Goal: Information Seeking & Learning: Check status

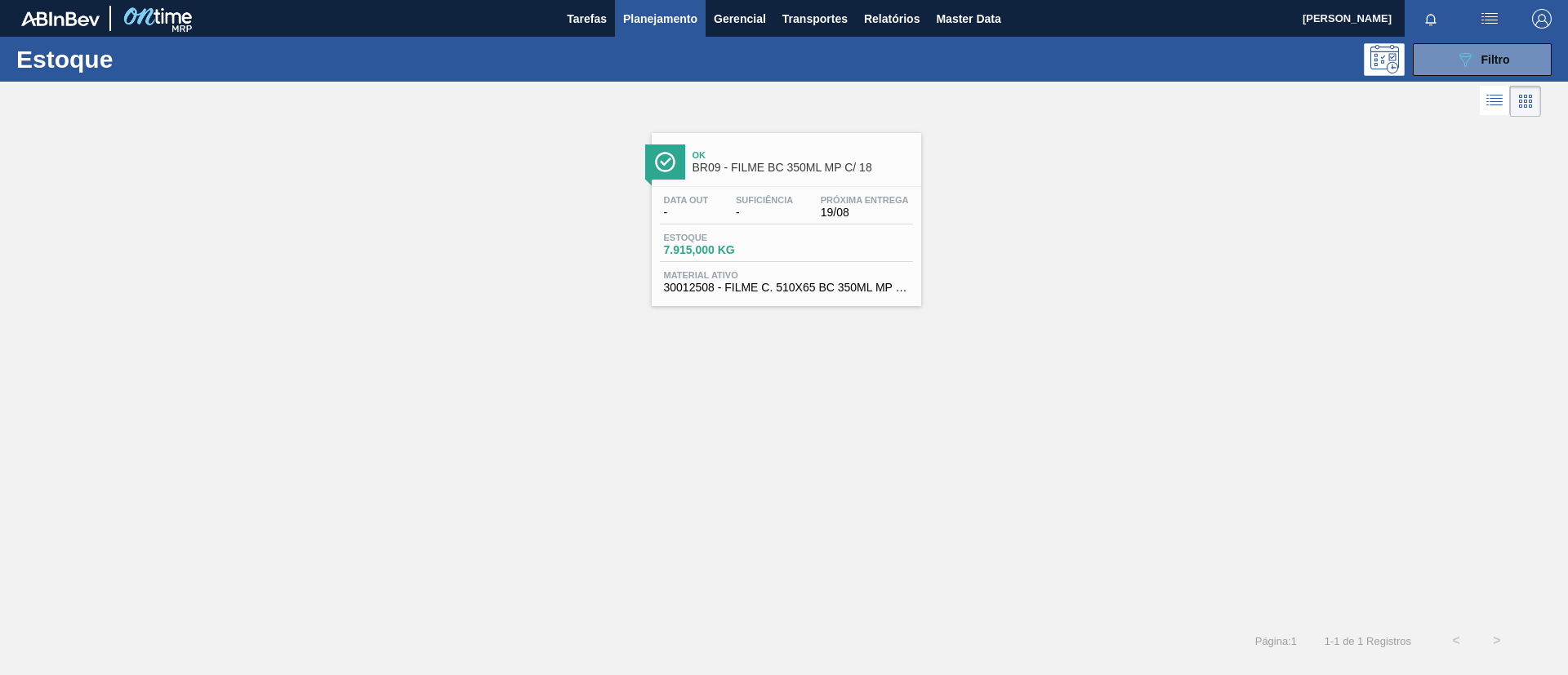
click at [1440, 77] on div "Estoque 089F7B8B-B2A5-4AFE-B5C0-19BA573D28AC Filtro" at bounding box center [784, 59] width 1568 height 45
click at [1440, 75] on div "Estoque 089F7B8B-B2A5-4AFE-B5C0-19BA573D28AC Filtro" at bounding box center [784, 59] width 1568 height 45
click at [1437, 59] on button "089F7B8B-B2A5-4AFE-B5C0-19BA573D28AC Filtro" at bounding box center [1482, 59] width 139 height 33
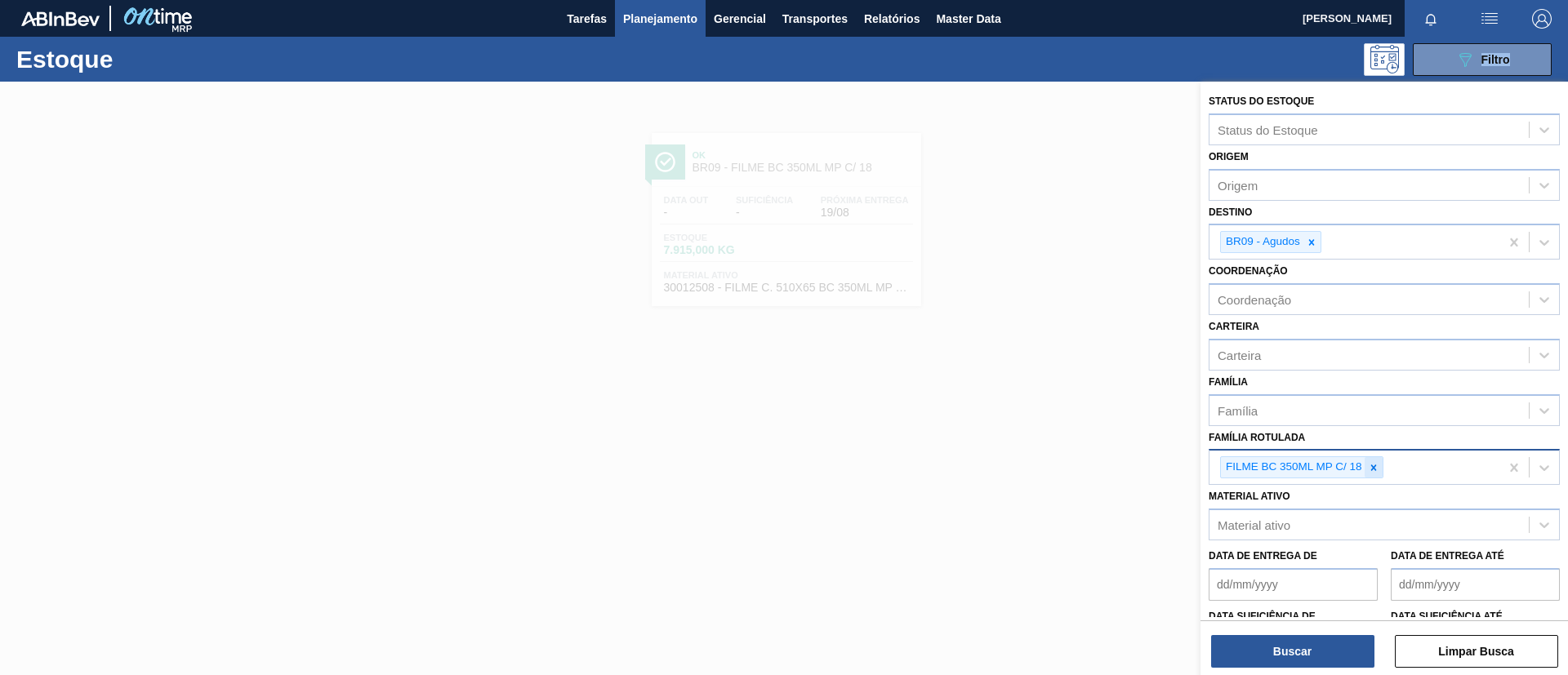
click at [1379, 460] on div at bounding box center [1373, 467] width 18 height 20
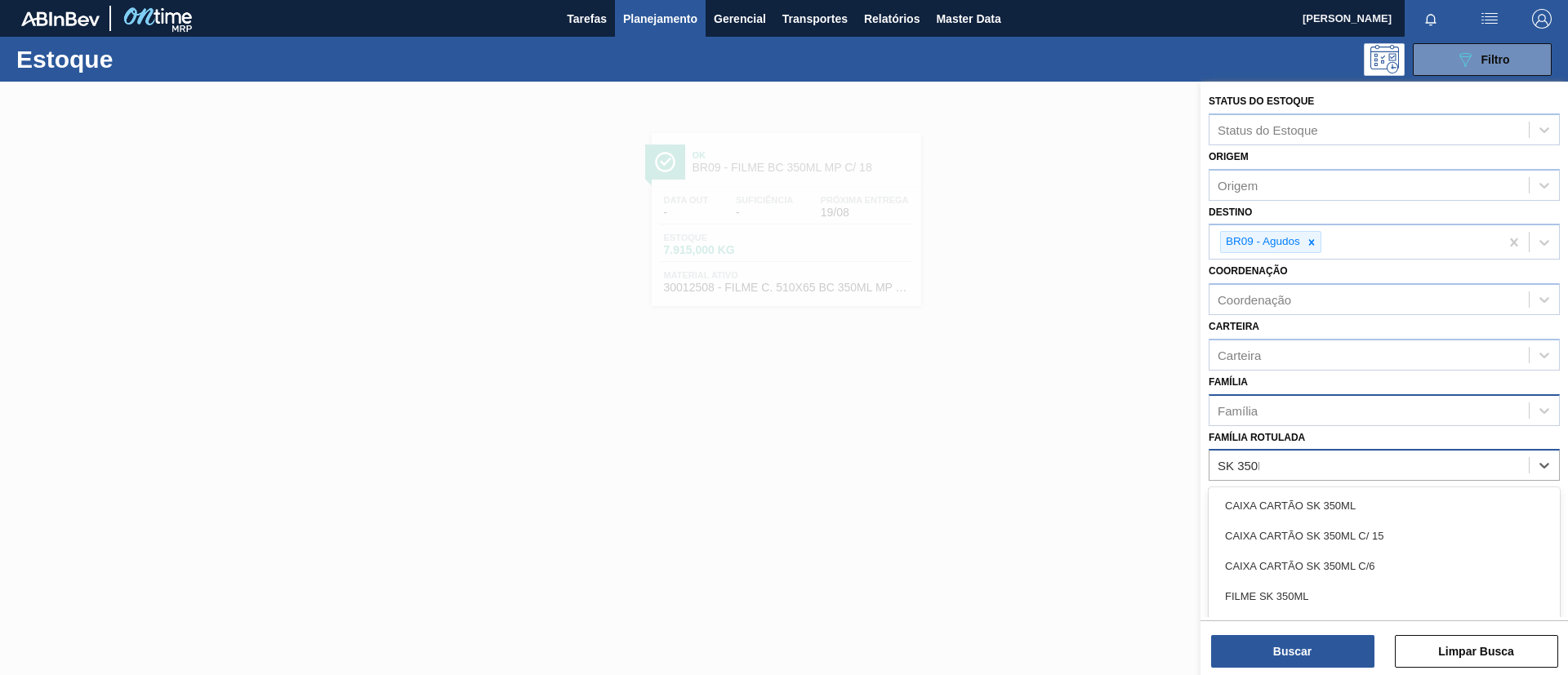
type Rotulada "SK 350ML"
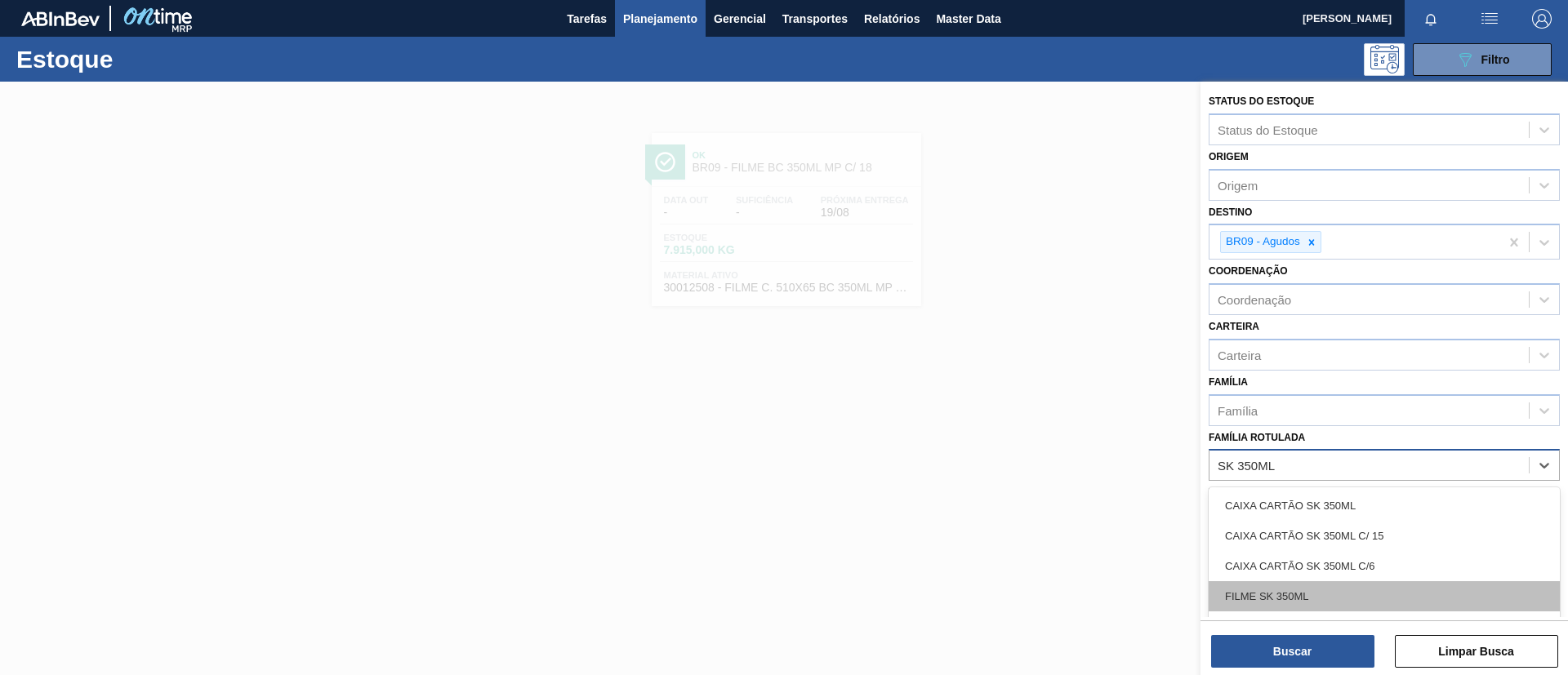
click at [1339, 592] on div "FILME SK 350ML" at bounding box center [1384, 597] width 351 height 30
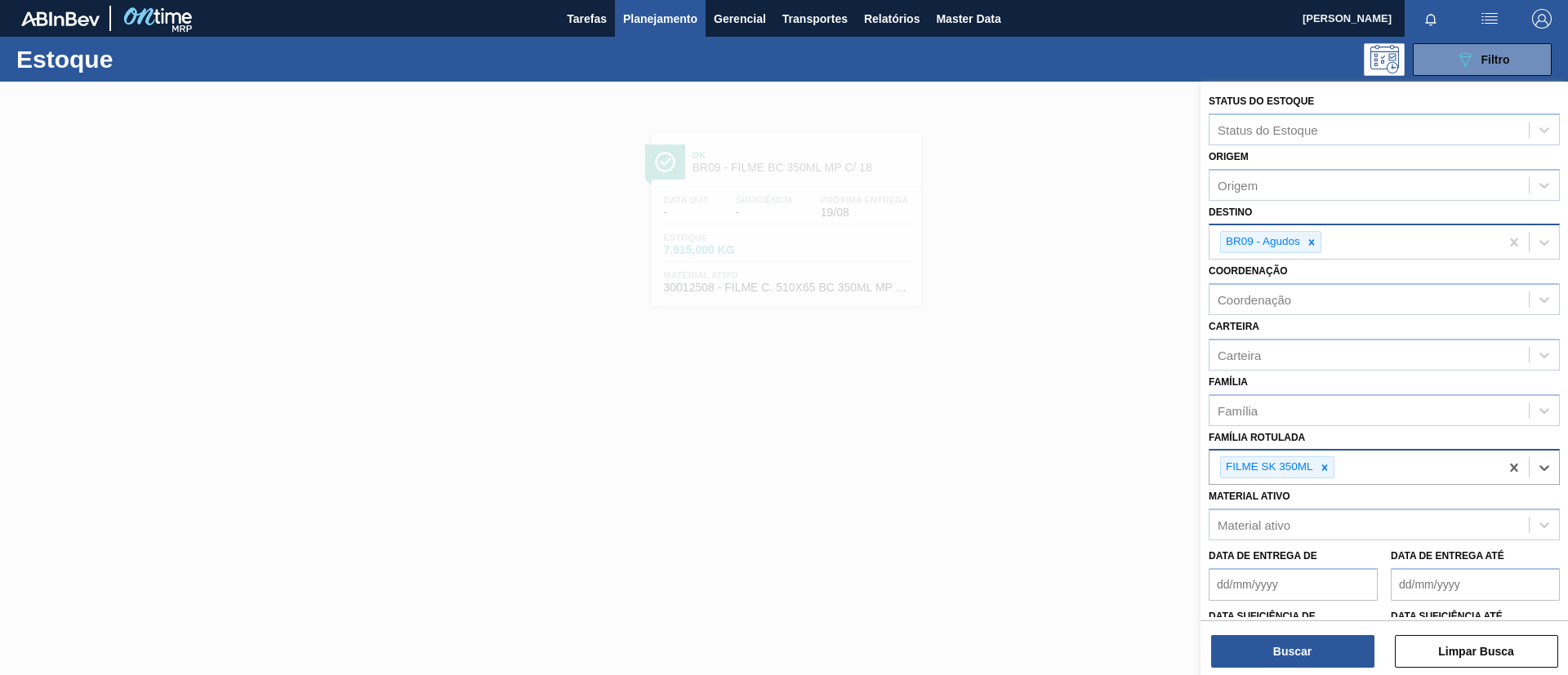
click at [1318, 253] on div "BR09 - Agudos" at bounding box center [1354, 242] width 290 height 34
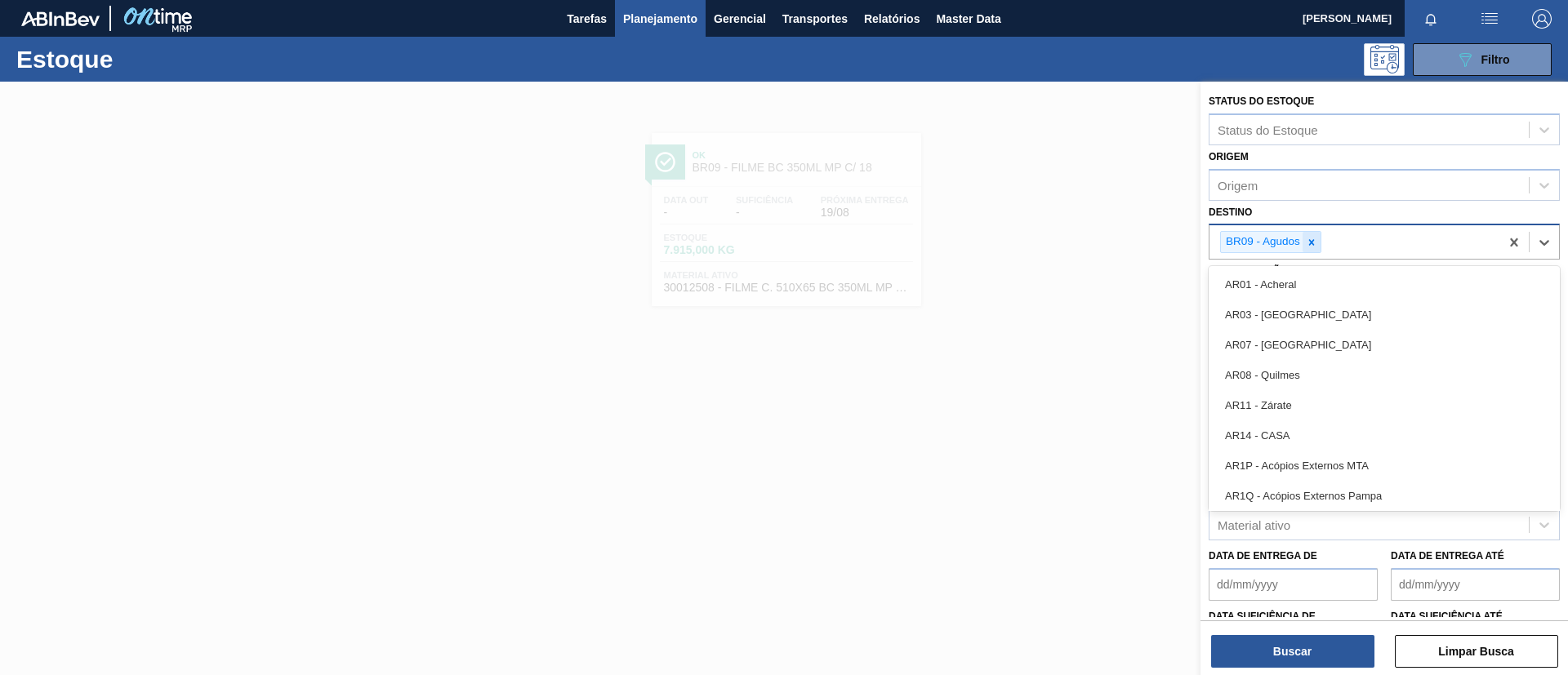
click at [1315, 249] on div at bounding box center [1311, 242] width 18 height 20
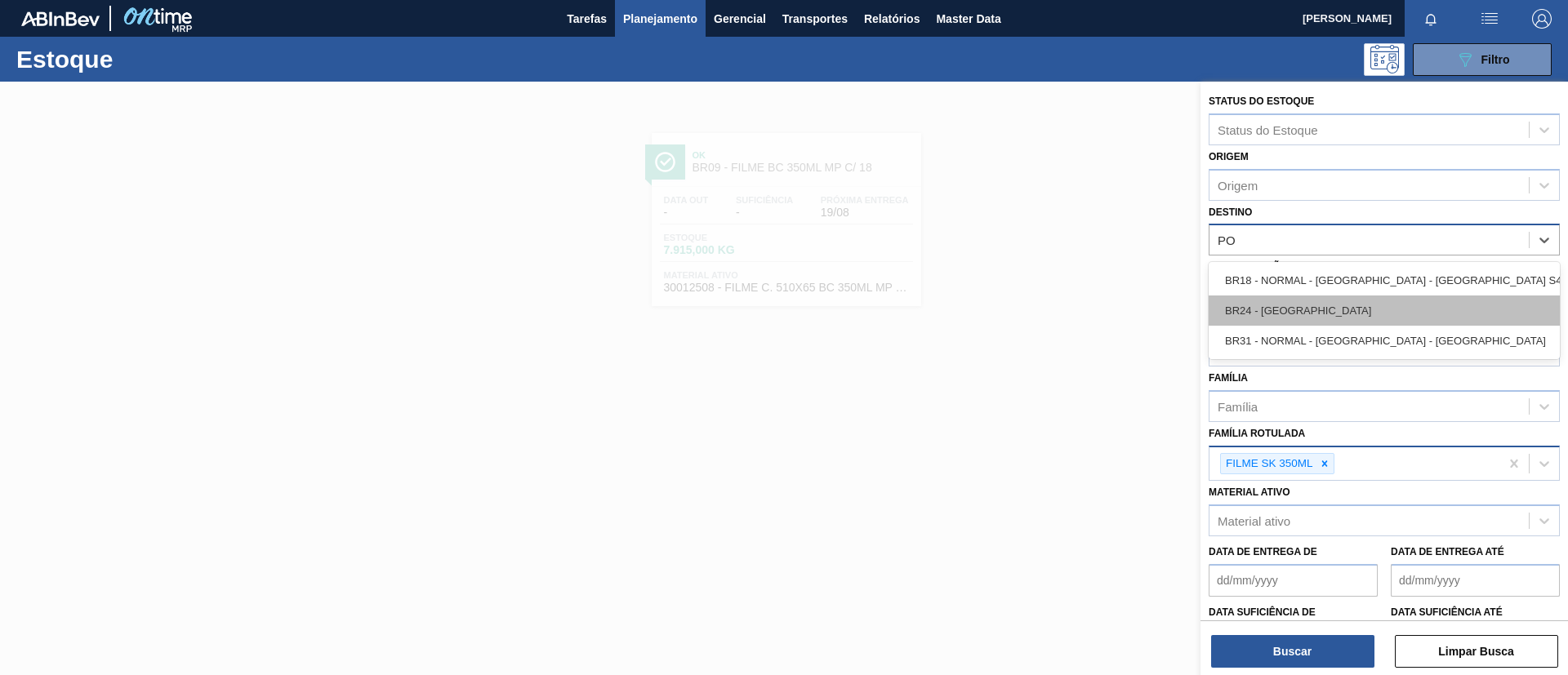
type input "PON"
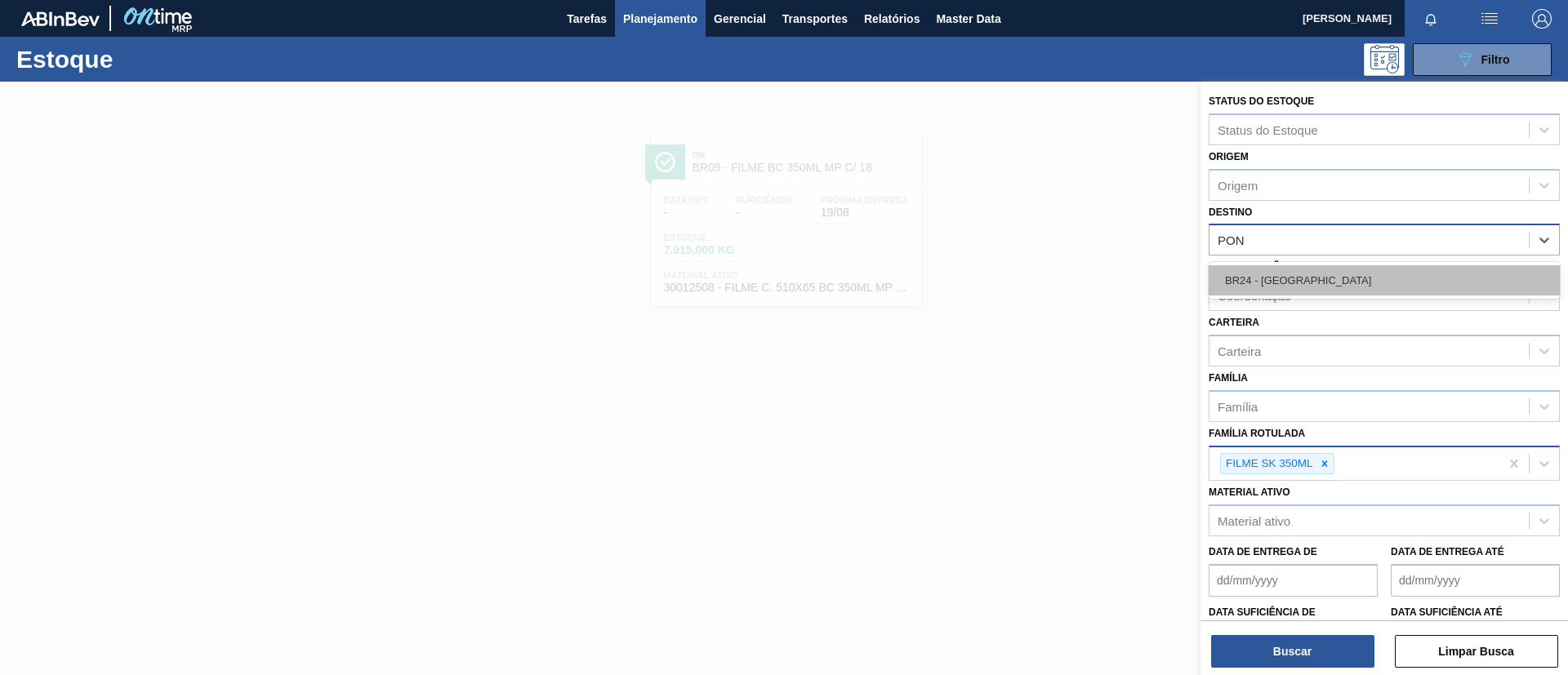
click at [1325, 284] on div "BR24 - [GEOGRAPHIC_DATA]" at bounding box center [1384, 280] width 351 height 30
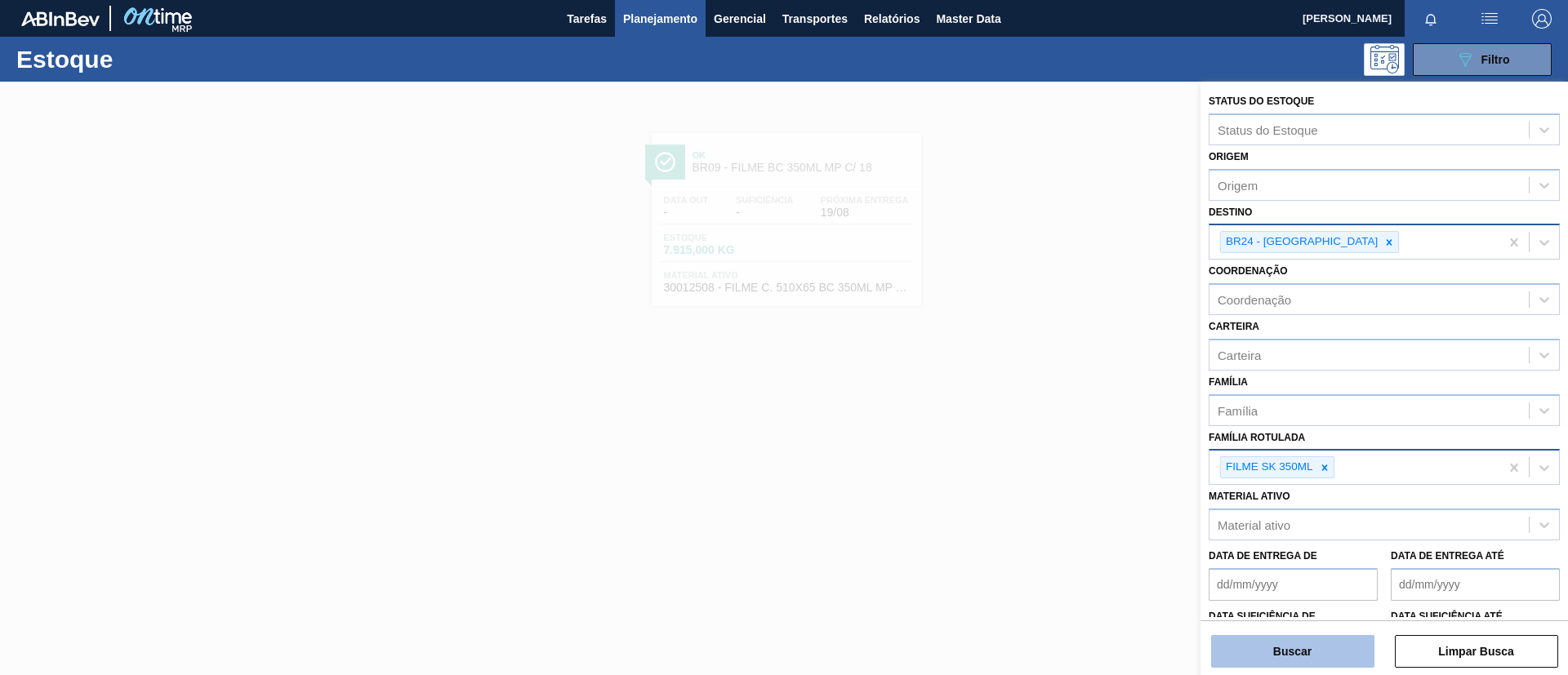
click at [1253, 649] on button "Buscar" at bounding box center [1293, 651] width 163 height 33
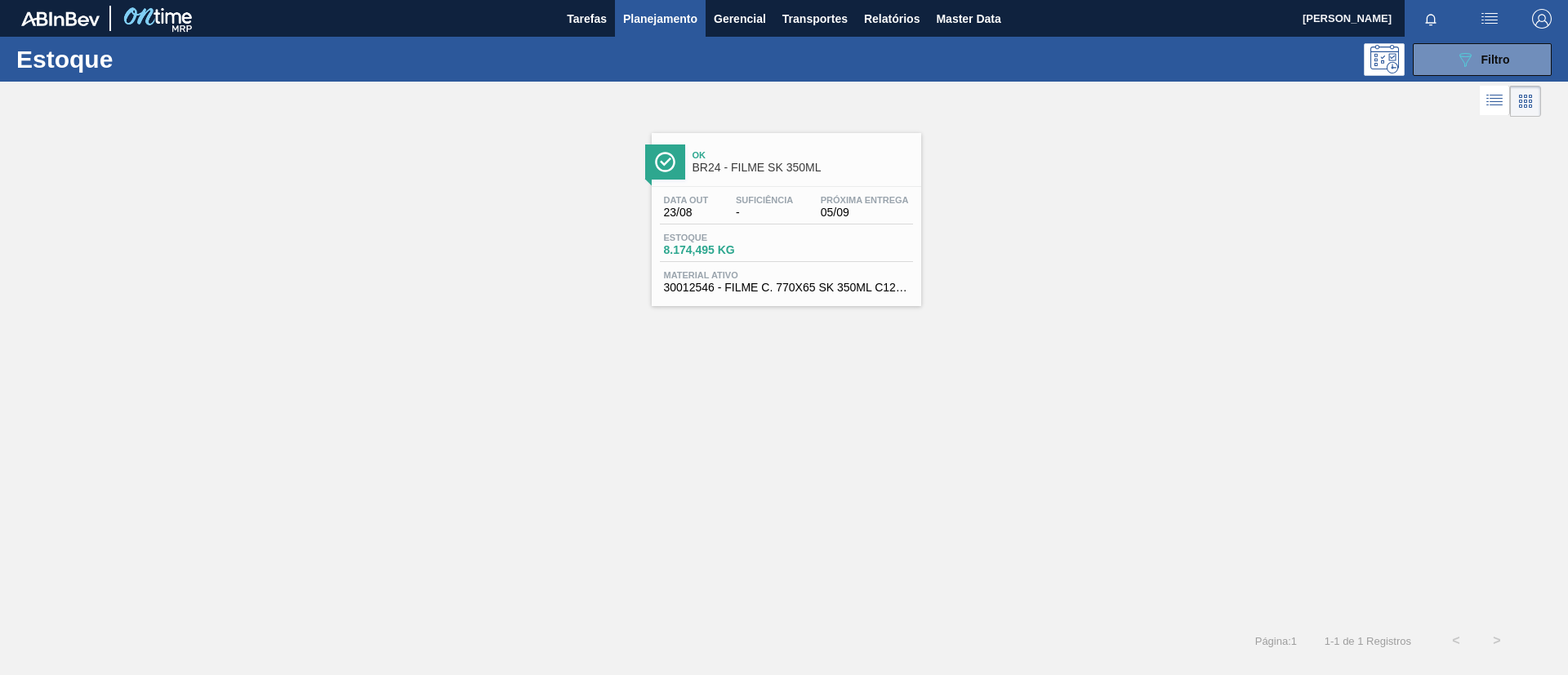
click at [803, 207] on div "Data [DATE] Suficiência - Próxima Entrega 05/09" at bounding box center [787, 210] width 253 height 29
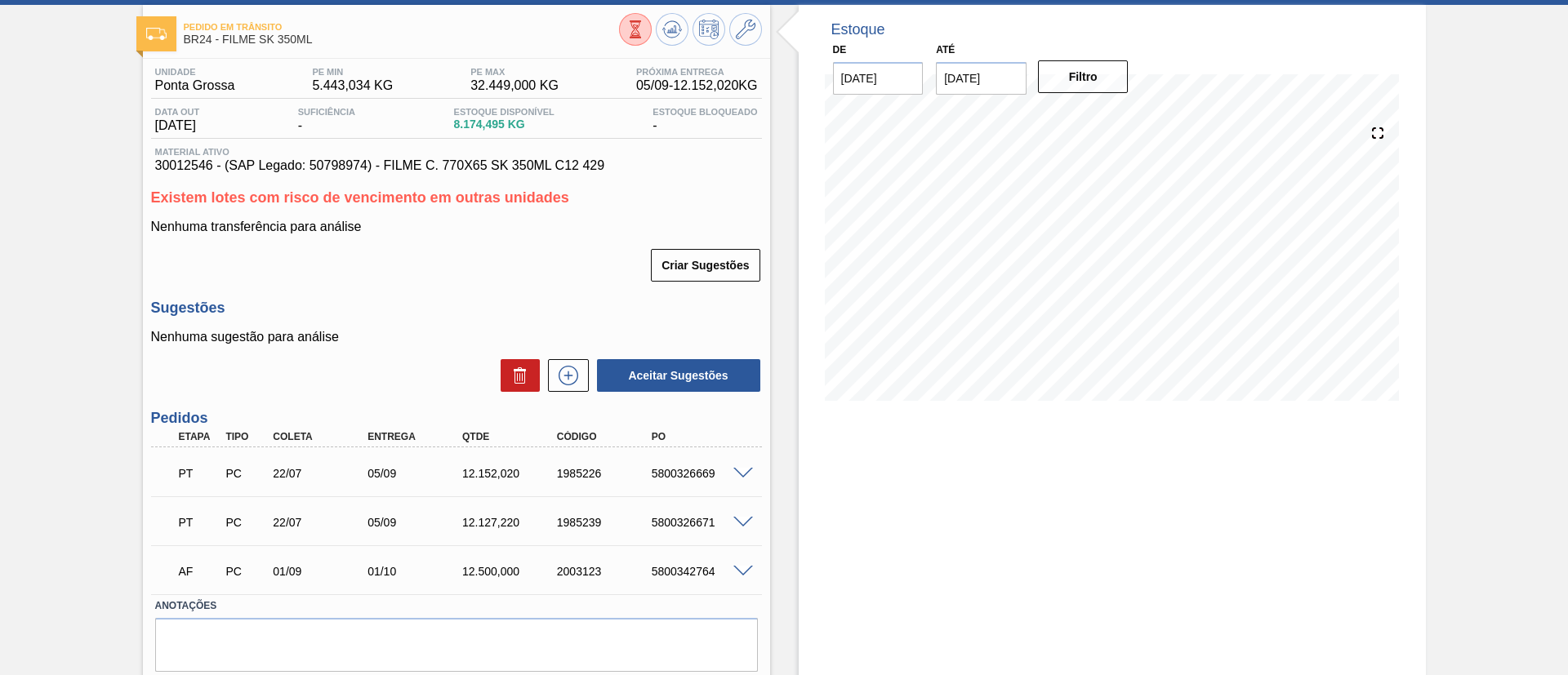
scroll to position [130, 0]
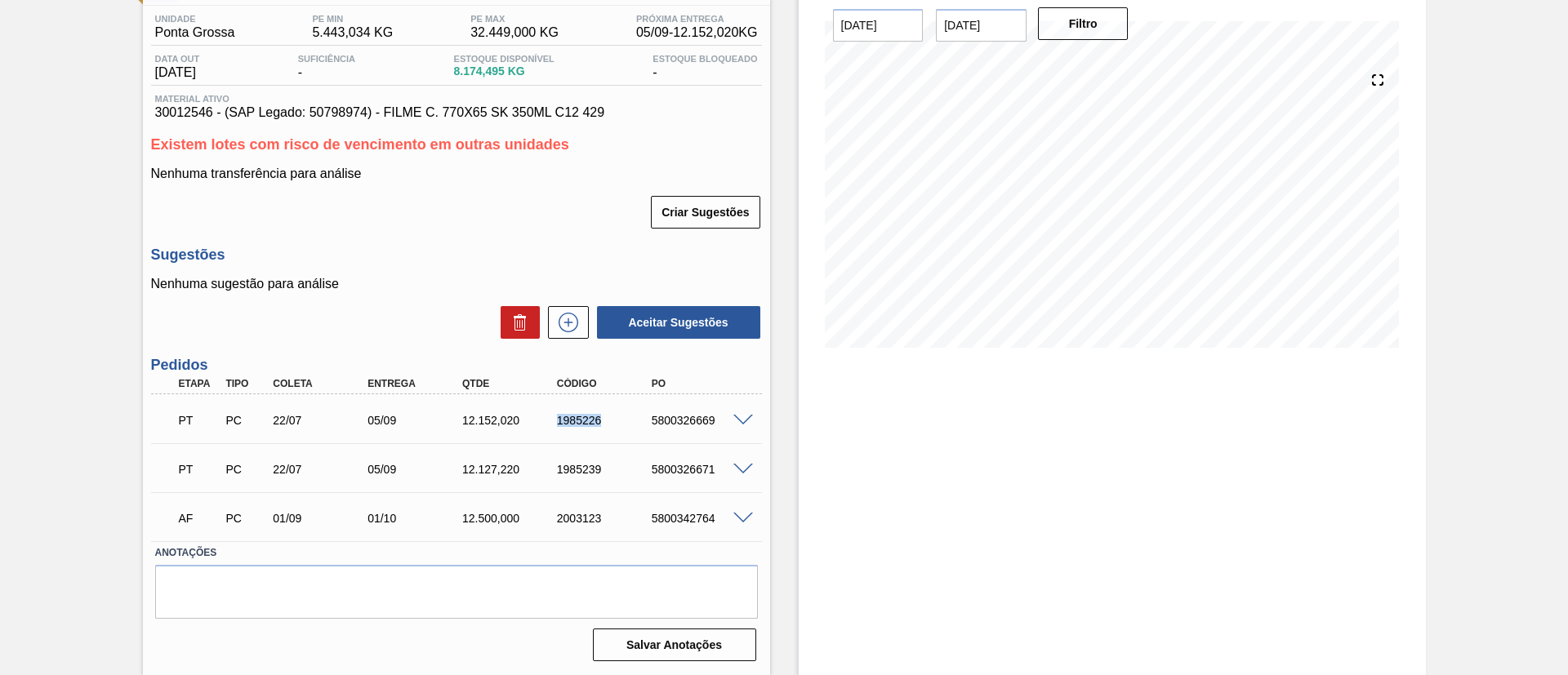
drag, startPoint x: 557, startPoint y: 423, endPoint x: 633, endPoint y: 431, distance: 76.4
click at [633, 431] on div "PT PC 22/07 05/09 12.152,020 1985226 5800326669" at bounding box center [452, 418] width 568 height 33
copy div "1985226"
click at [0, 401] on div "Pedido em Trânsito BR24 - FILME SK 350ML Unidade Ponta Grossa PE MIN 5.443,034 …" at bounding box center [784, 313] width 1568 height 723
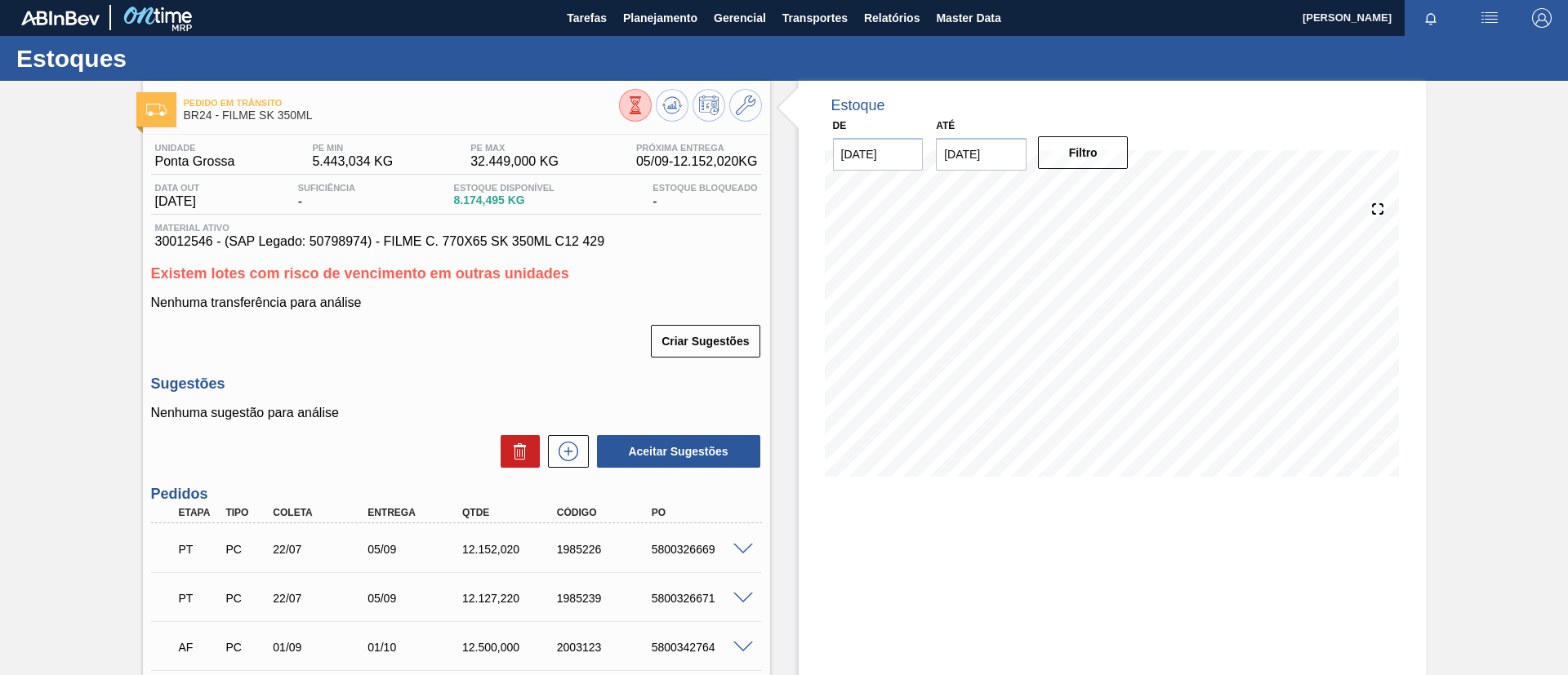
scroll to position [0, 0]
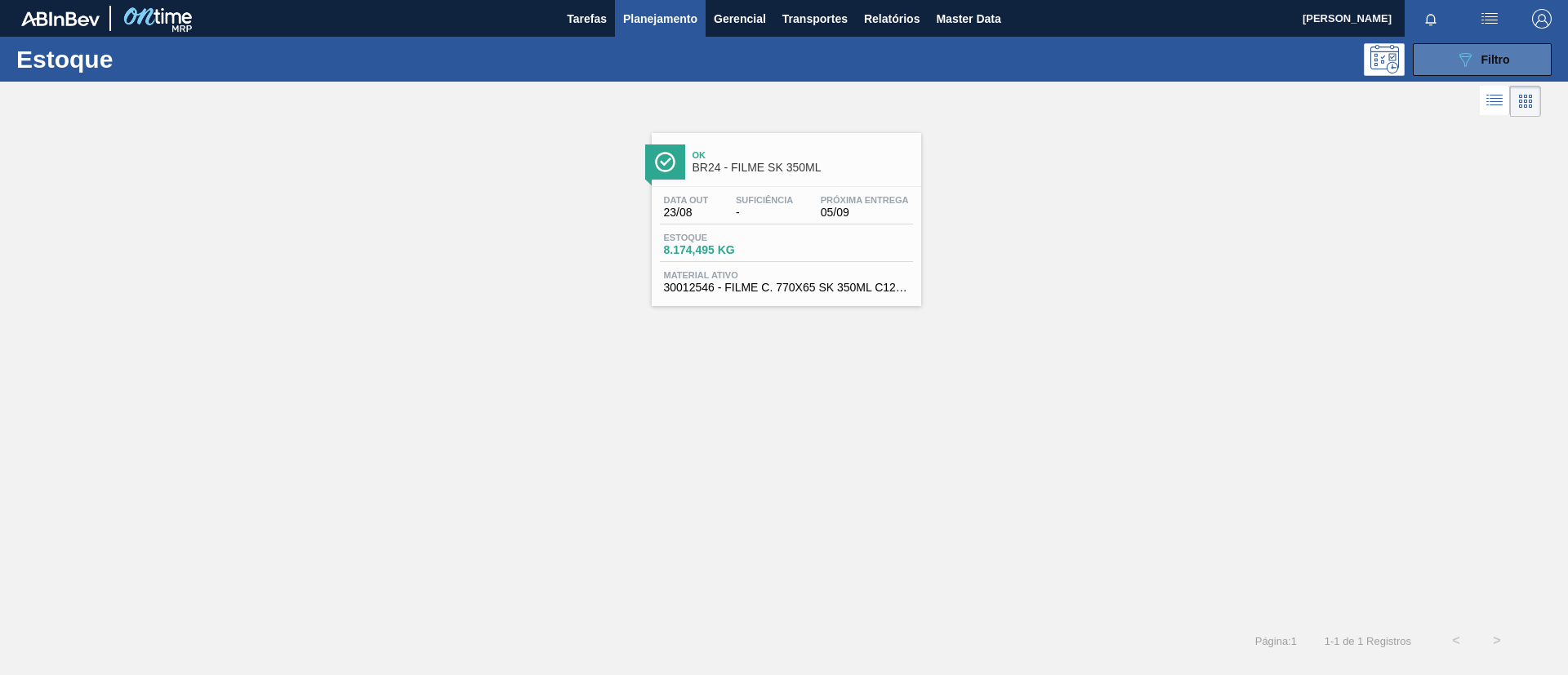
drag, startPoint x: 1473, startPoint y: 60, endPoint x: 1294, endPoint y: 339, distance: 331.5
click at [1471, 60] on icon "089F7B8B-B2A5-4AFE-B5C0-19BA573D28AC" at bounding box center [1464, 59] width 19 height 19
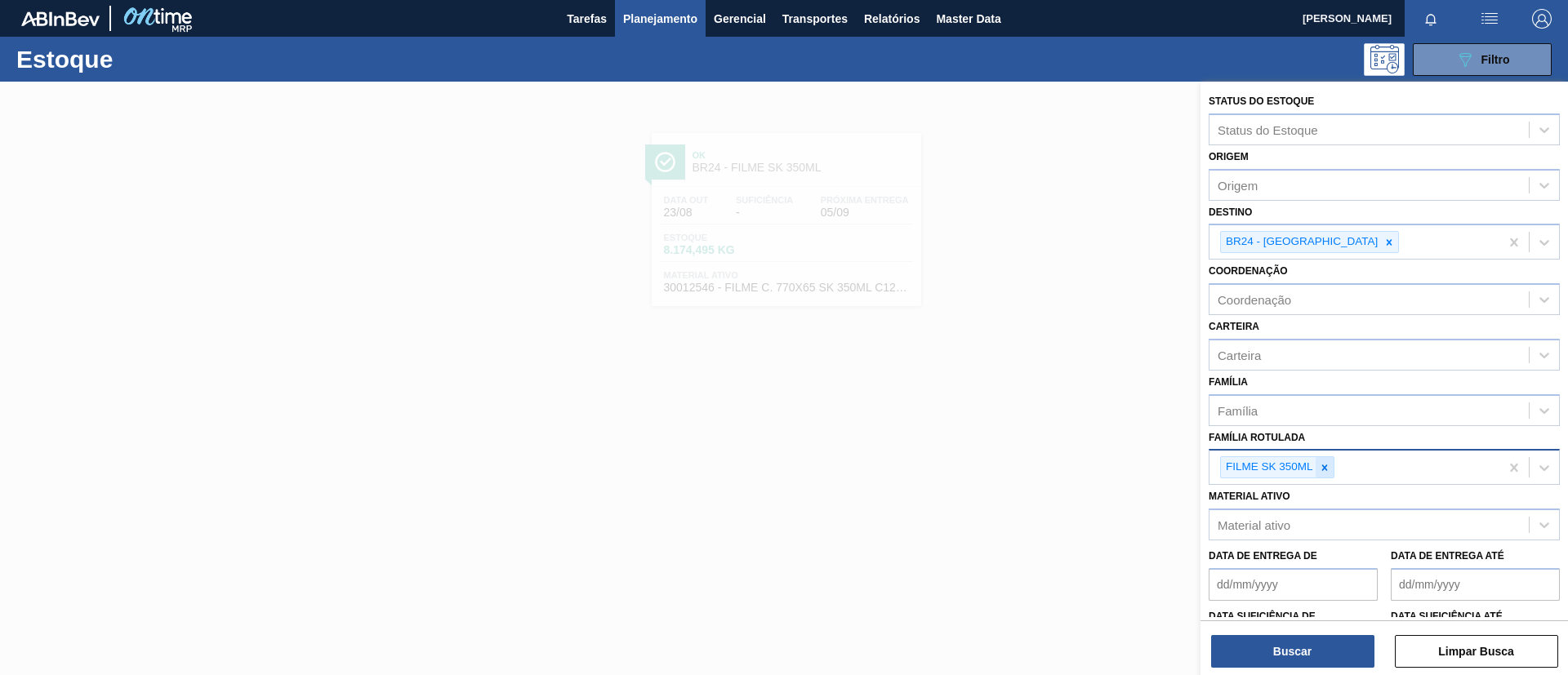
click at [1327, 466] on icon at bounding box center [1325, 468] width 12 height 12
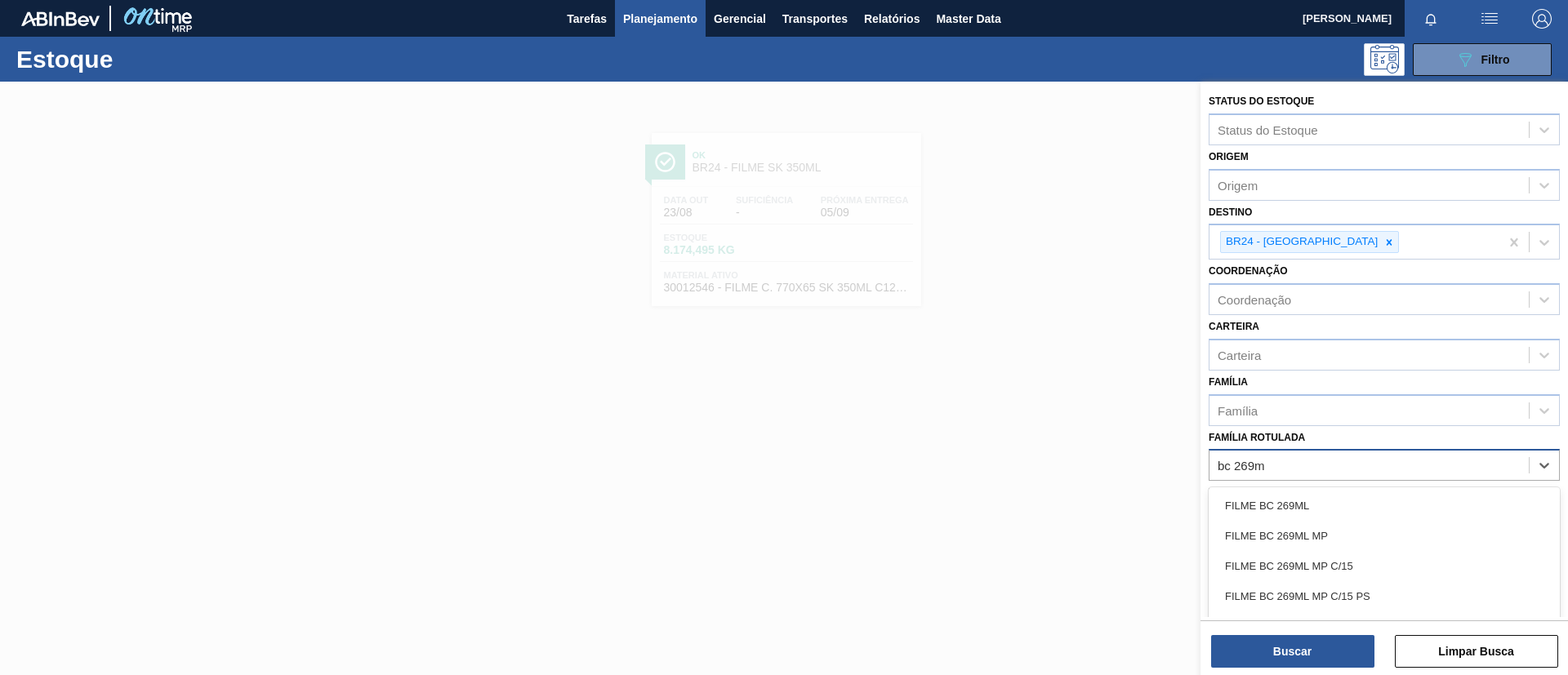
type Rotulada "bc 269ml"
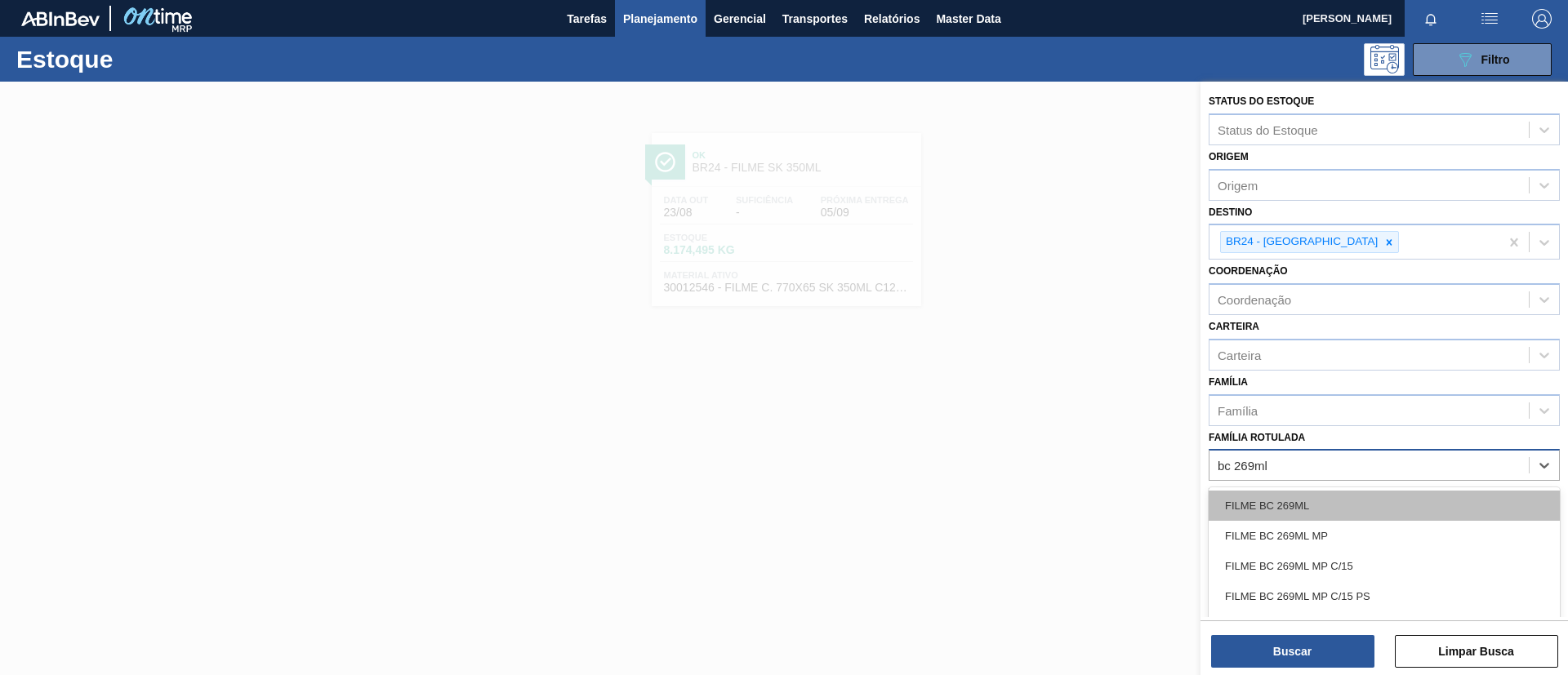
click at [1243, 504] on div "FILME BC 269ML" at bounding box center [1384, 506] width 351 height 30
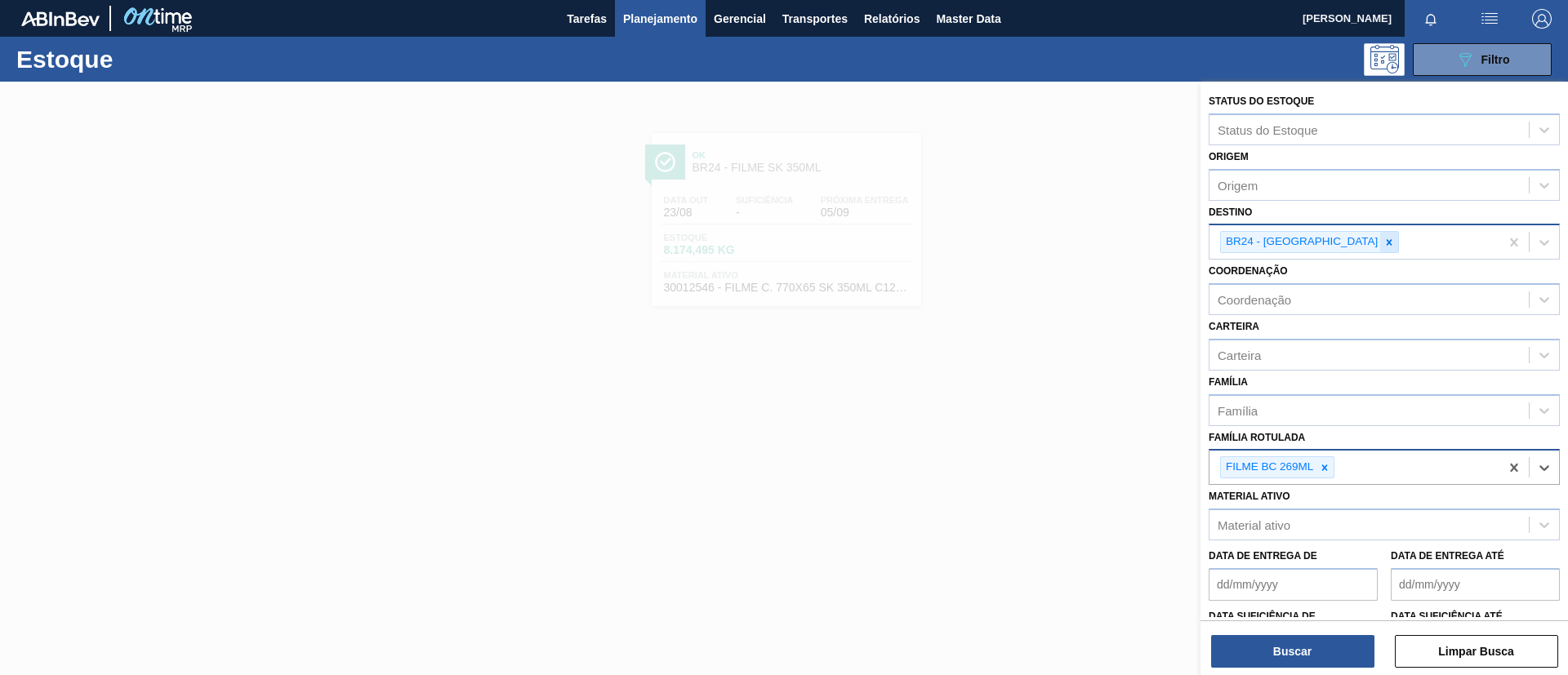
click at [1384, 245] on icon at bounding box center [1389, 242] width 12 height 12
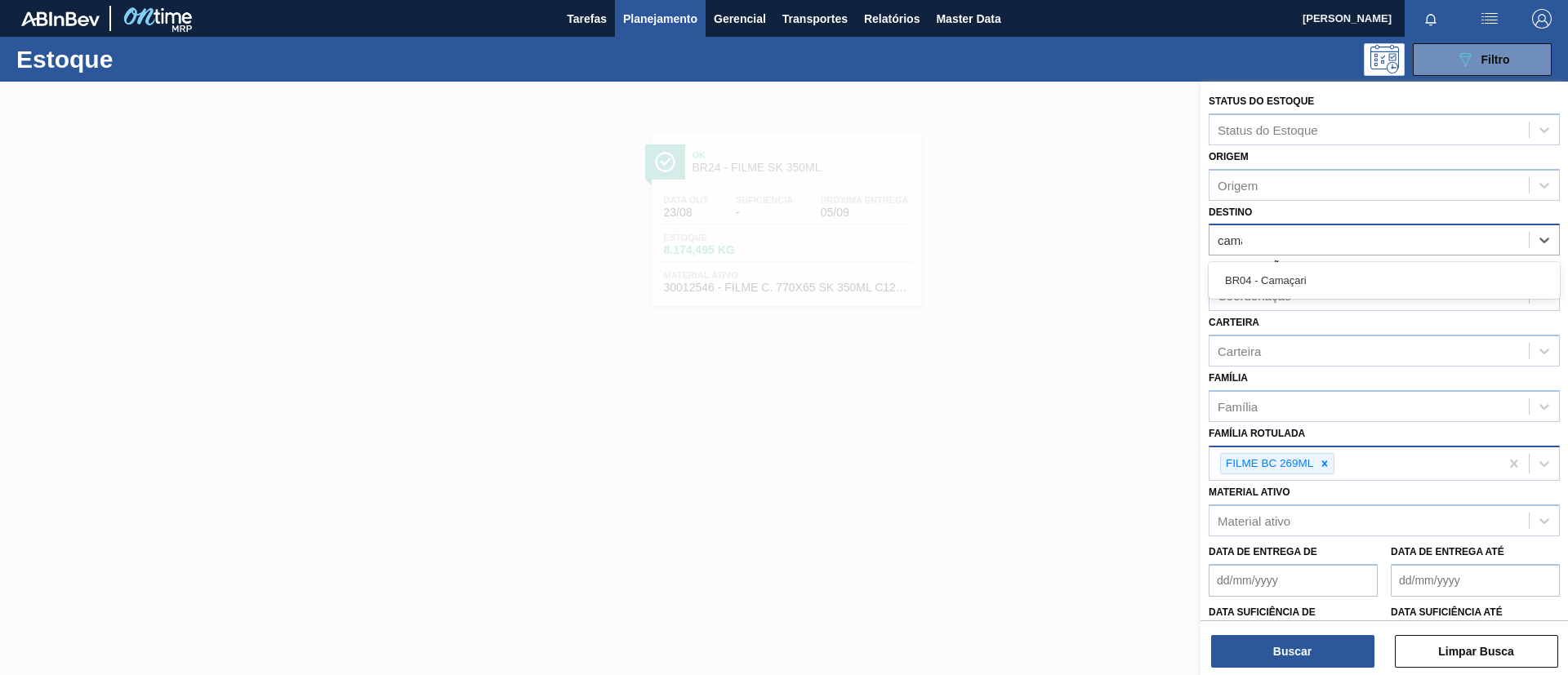
type input "camaç"
click at [1298, 265] on div "BR04 - Camaçari" at bounding box center [1384, 280] width 351 height 30
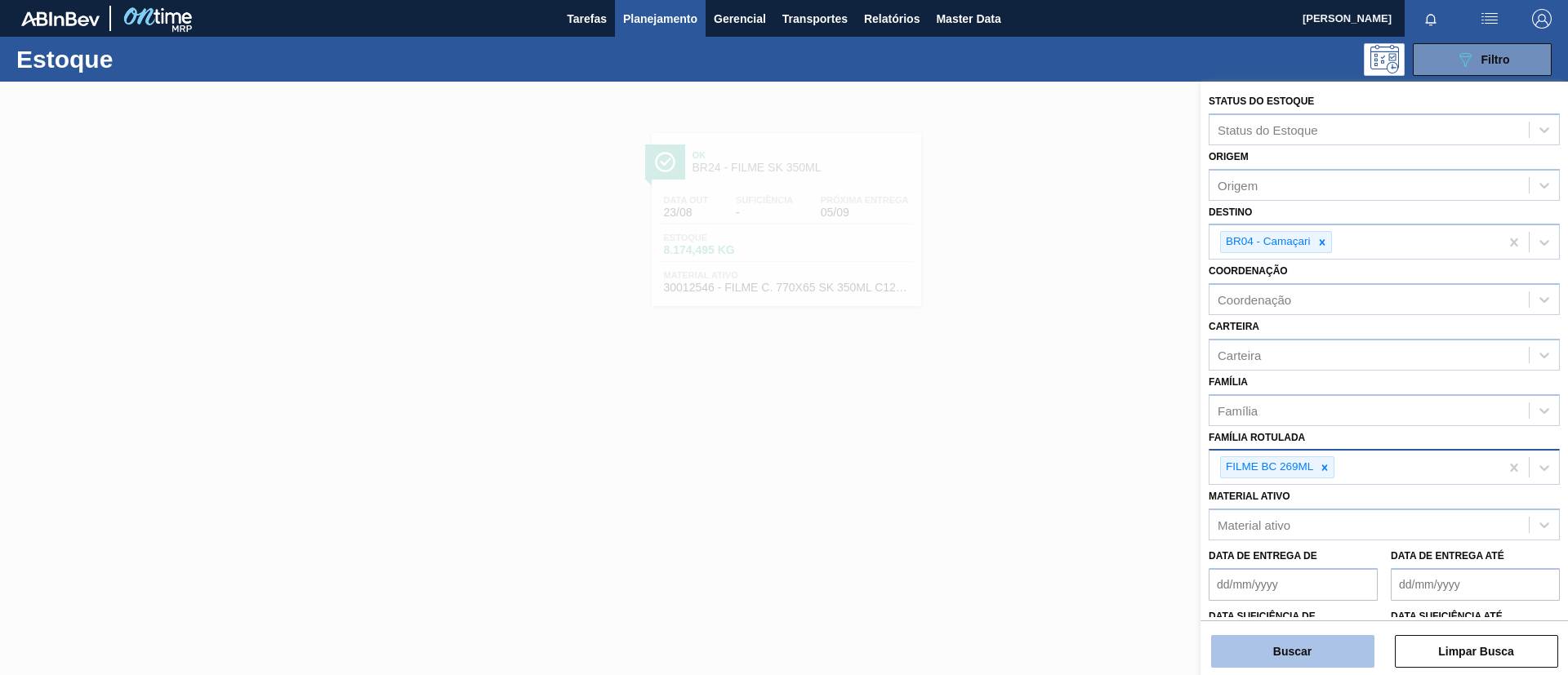
click at [1303, 638] on button "Buscar" at bounding box center [1293, 651] width 163 height 33
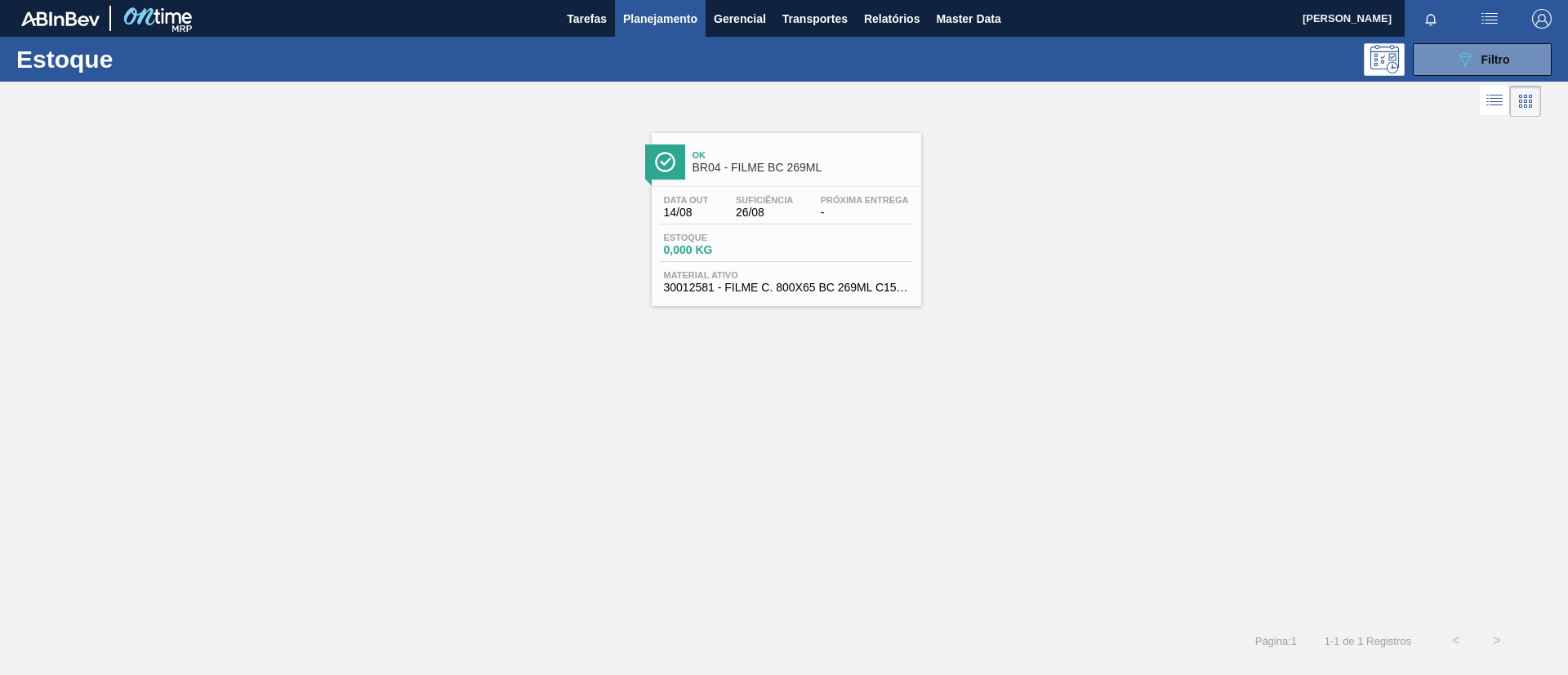
drag, startPoint x: 757, startPoint y: 162, endPoint x: 683, endPoint y: 197, distance: 81.9
click at [683, 197] on span "Data out" at bounding box center [686, 200] width 45 height 10
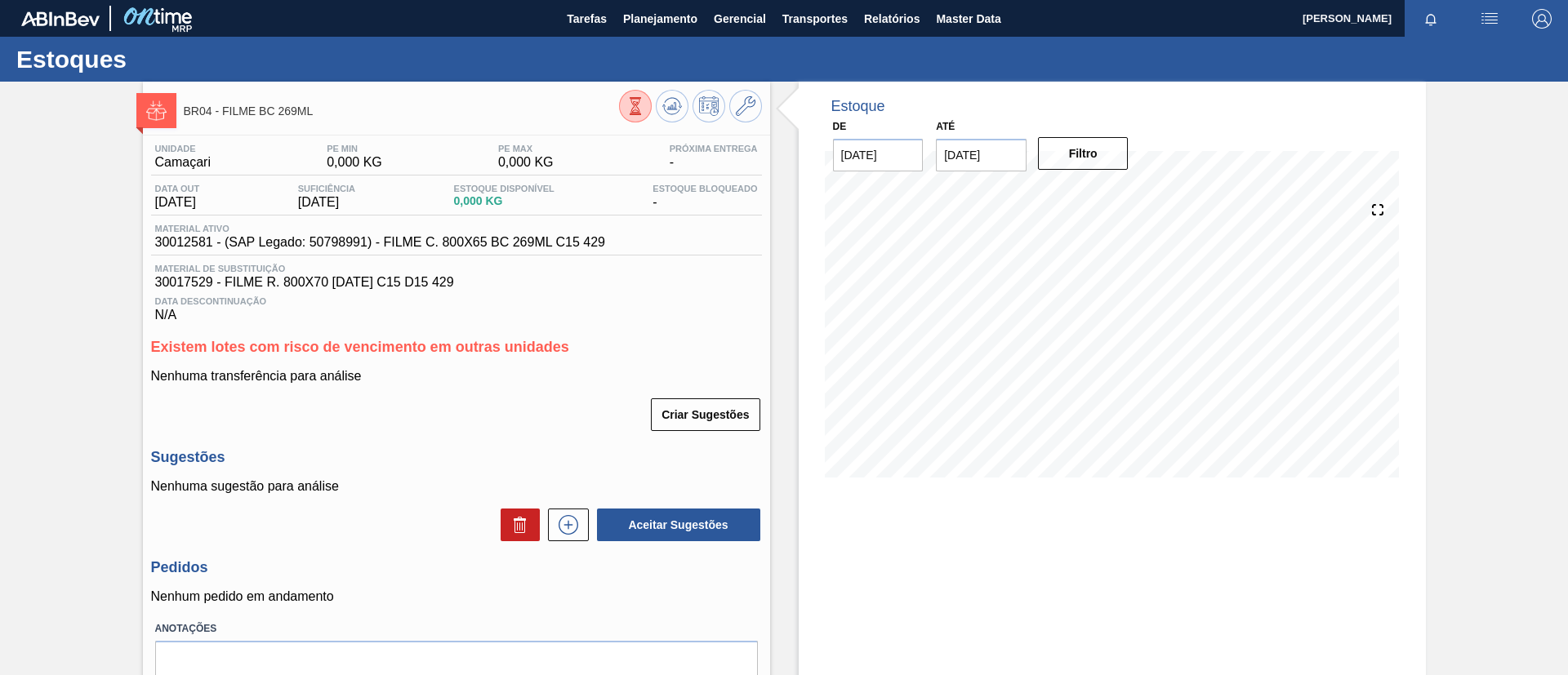
click at [8, 240] on div "BR04 - FILME BC 269ML Unidade Camaçari PE MIN 0,000 KG PE MAX 0,000 KG Próxima …" at bounding box center [784, 416] width 1568 height 669
click at [675, 25] on span "Planejamento" at bounding box center [660, 19] width 74 height 19
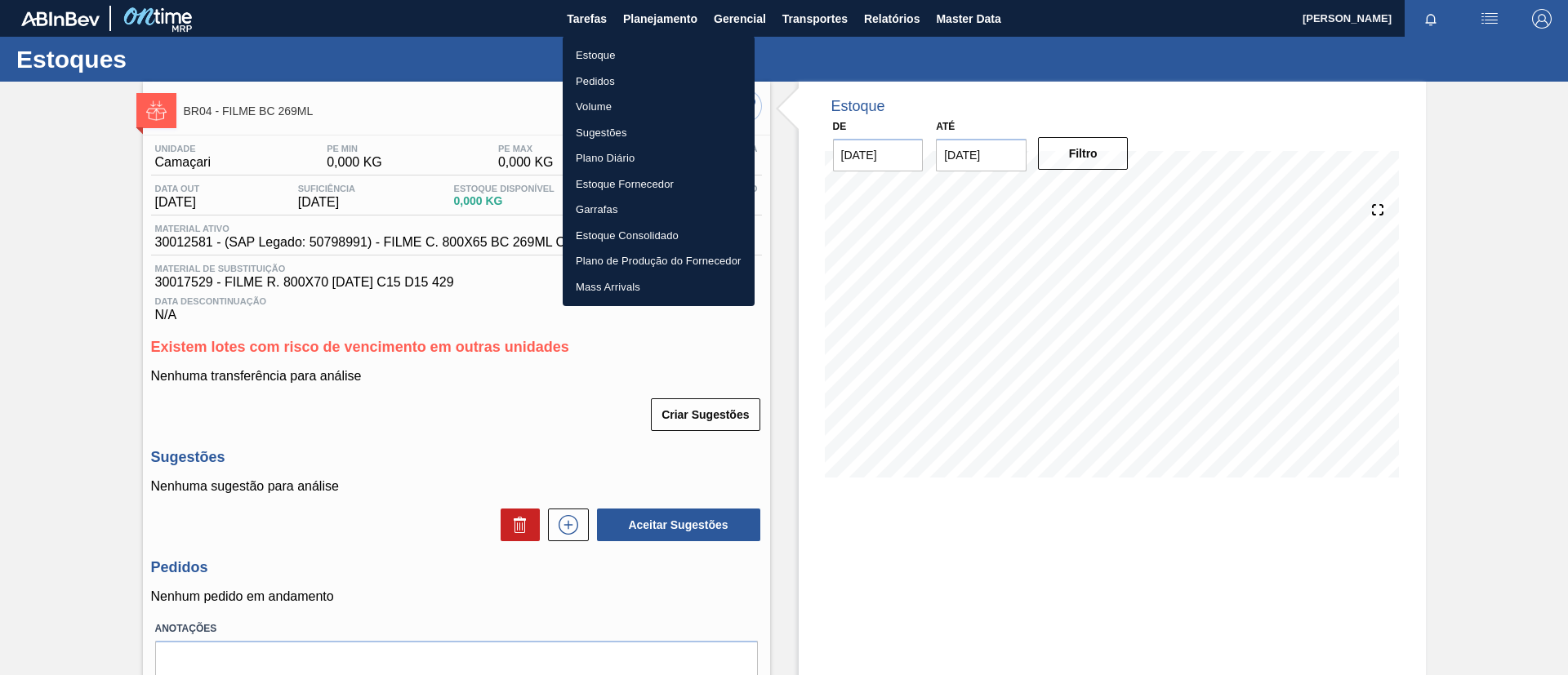
drag, startPoint x: 653, startPoint y: 56, endPoint x: 539, endPoint y: 14, distance: 121.5
click at [650, 56] on li "Estoque" at bounding box center [659, 55] width 192 height 26
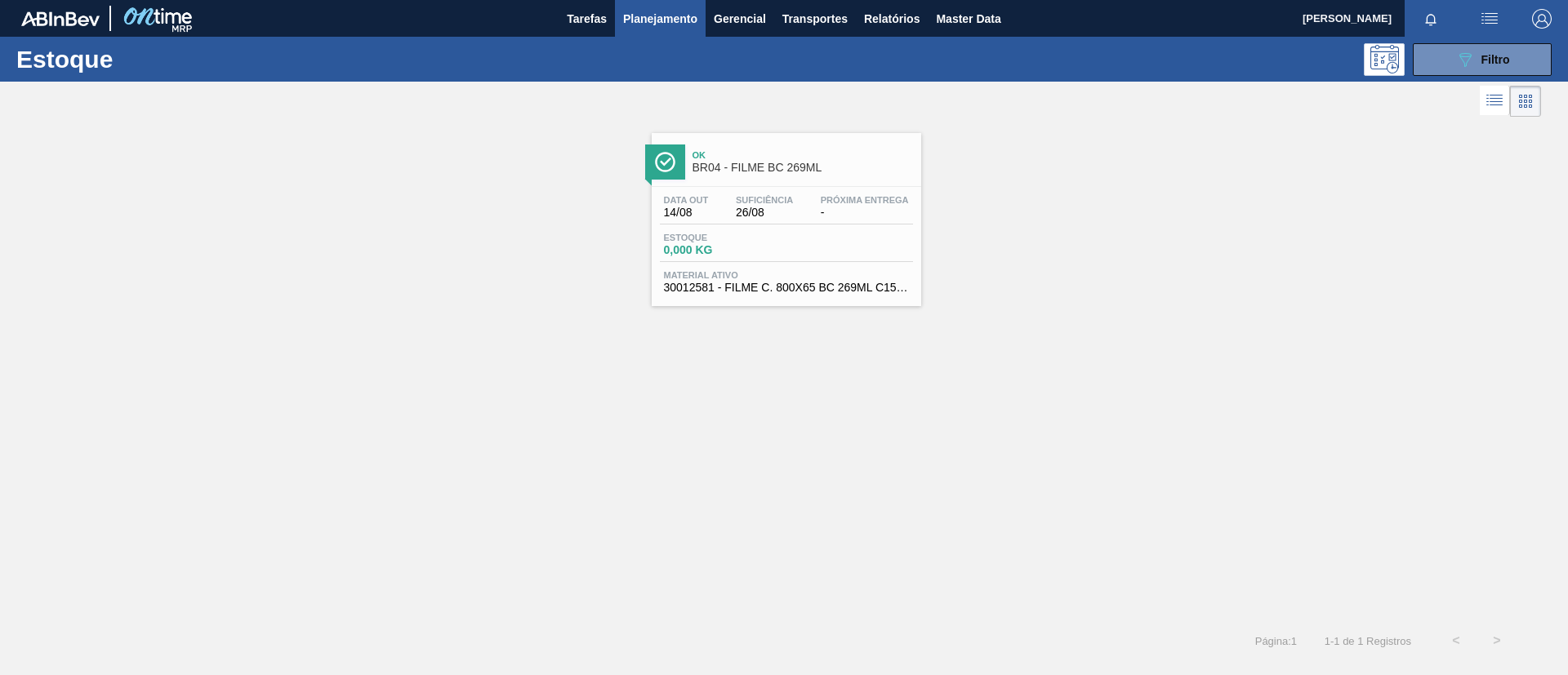
click at [1467, 79] on div "Estoque 089F7B8B-B2A5-4AFE-B5C0-19BA573D28AC Filtro" at bounding box center [784, 59] width 1568 height 45
click at [1468, 67] on icon "089F7B8B-B2A5-4AFE-B5C0-19BA573D28AC" at bounding box center [1464, 59] width 19 height 19
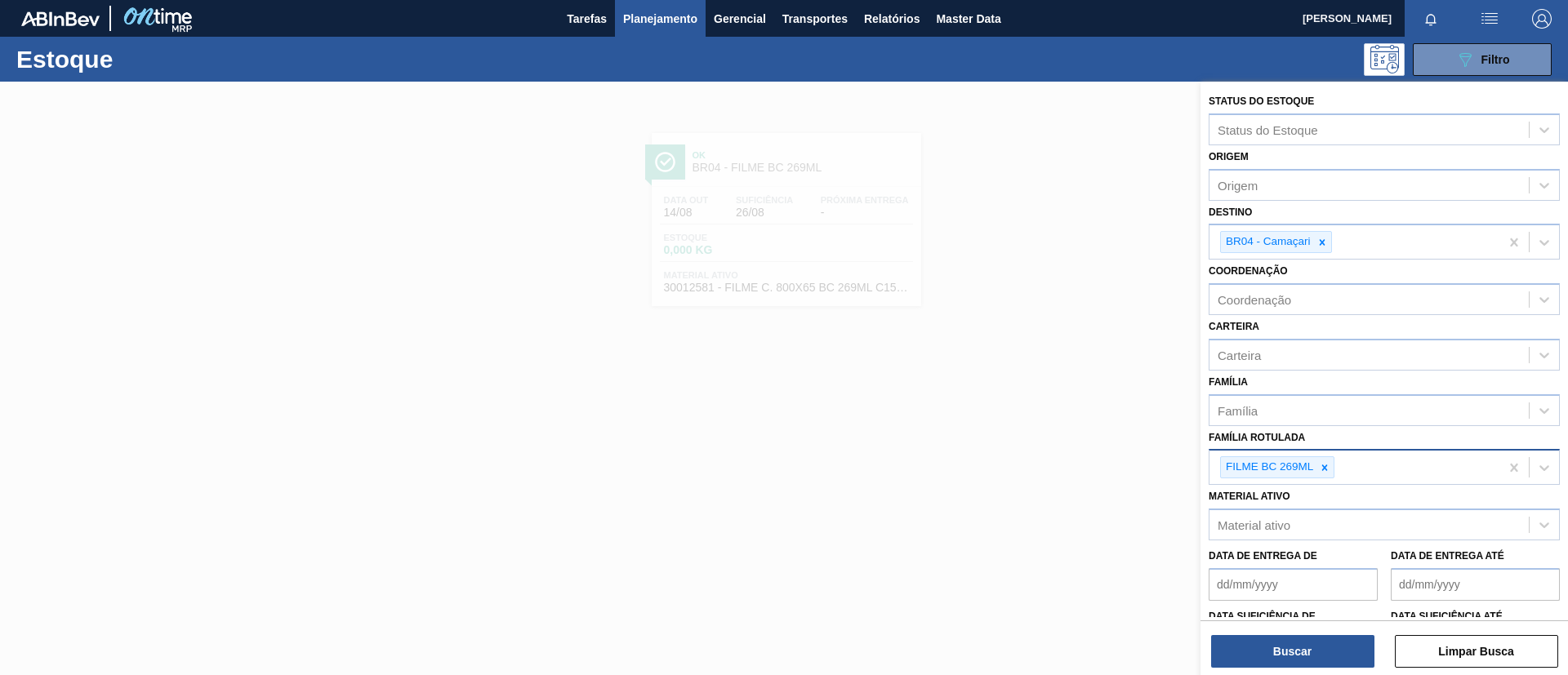
click at [1336, 472] on div "FILME BC 269ML" at bounding box center [1354, 467] width 290 height 34
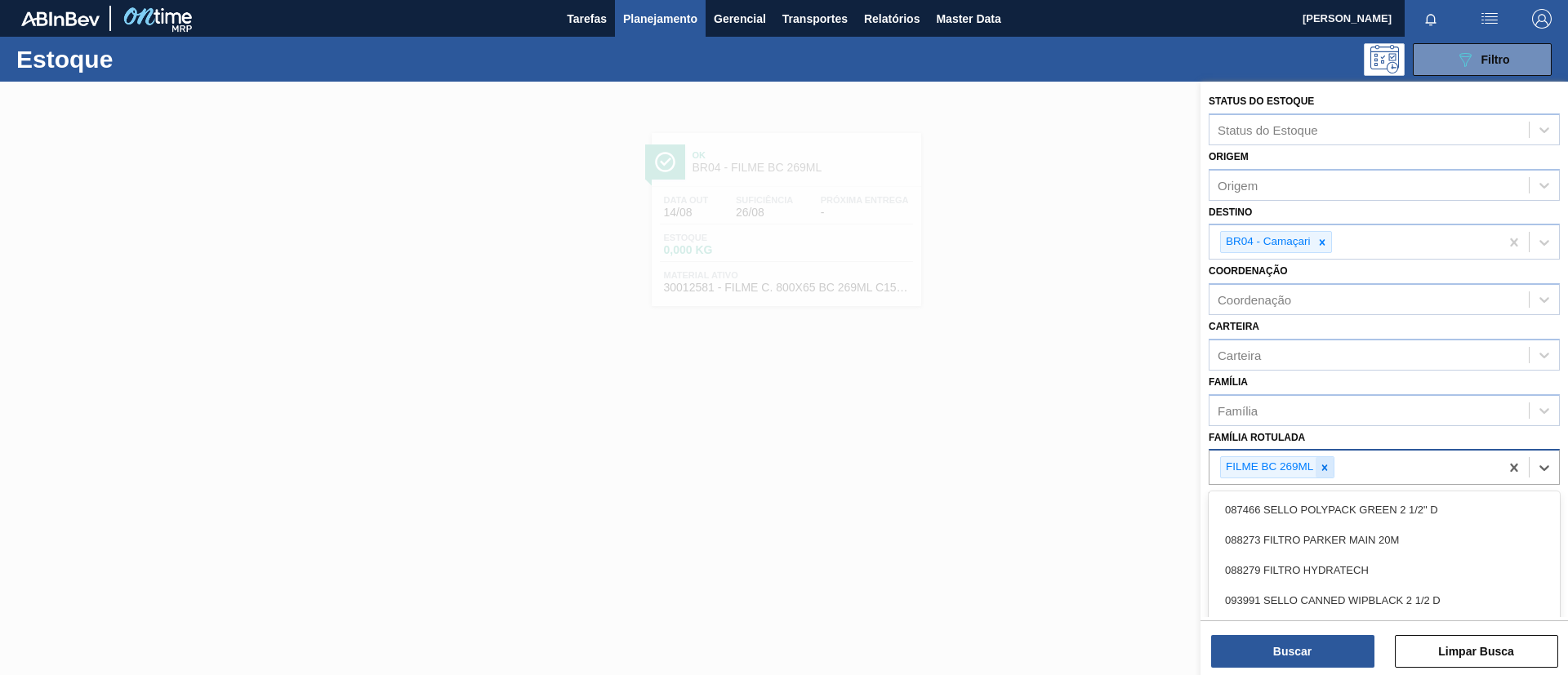
click at [1321, 462] on icon at bounding box center [1325, 468] width 12 height 12
type Rotulada "BC PM SLE"
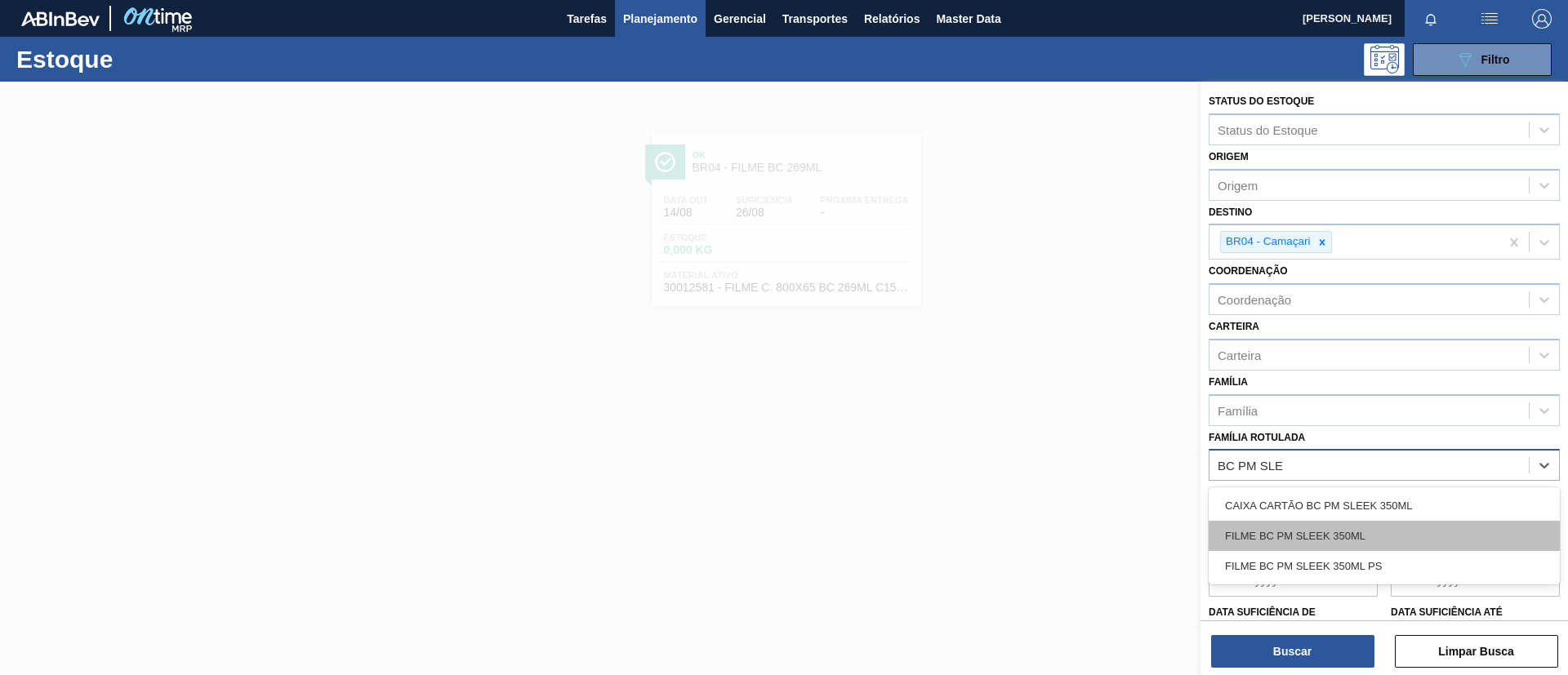
click at [1347, 530] on div "FILME BC PM SLEEK 350ML" at bounding box center [1384, 536] width 351 height 30
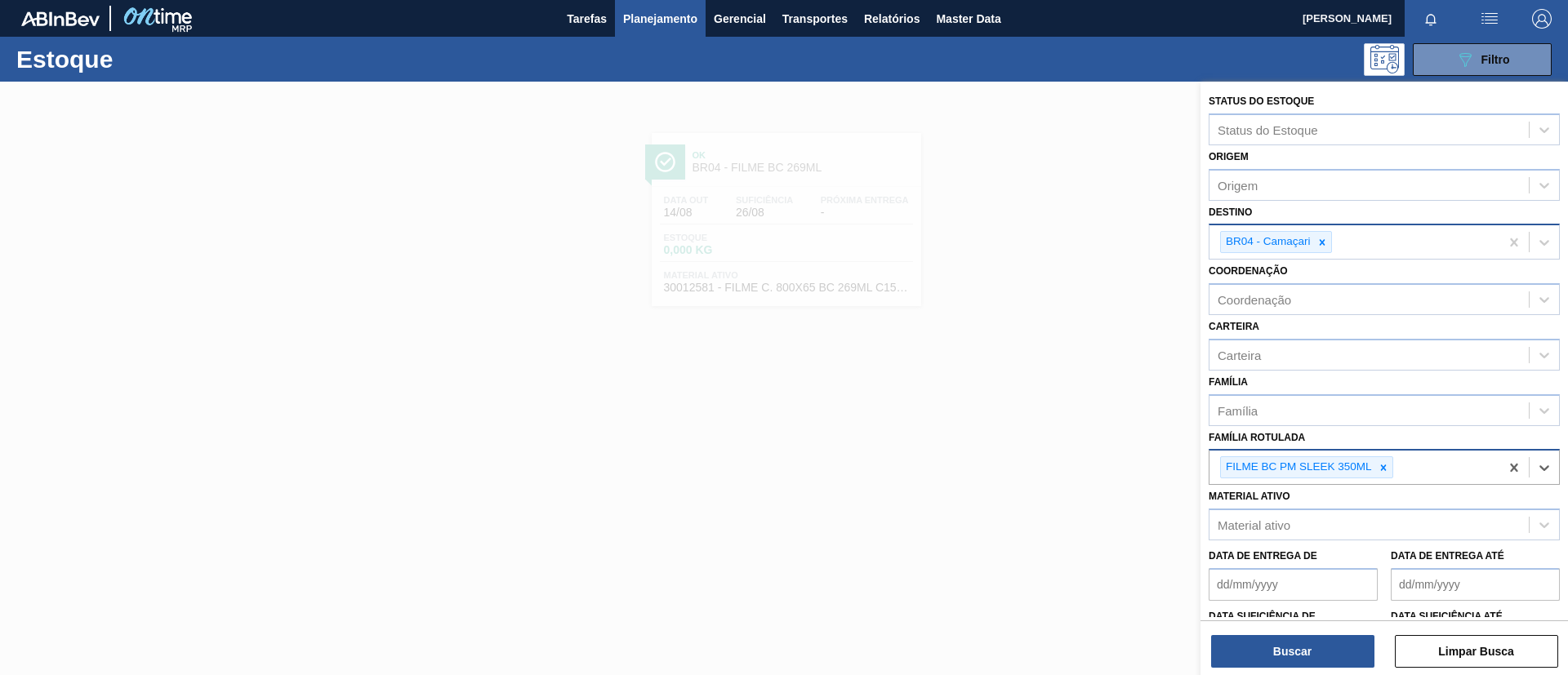
click at [1322, 237] on icon at bounding box center [1323, 242] width 12 height 12
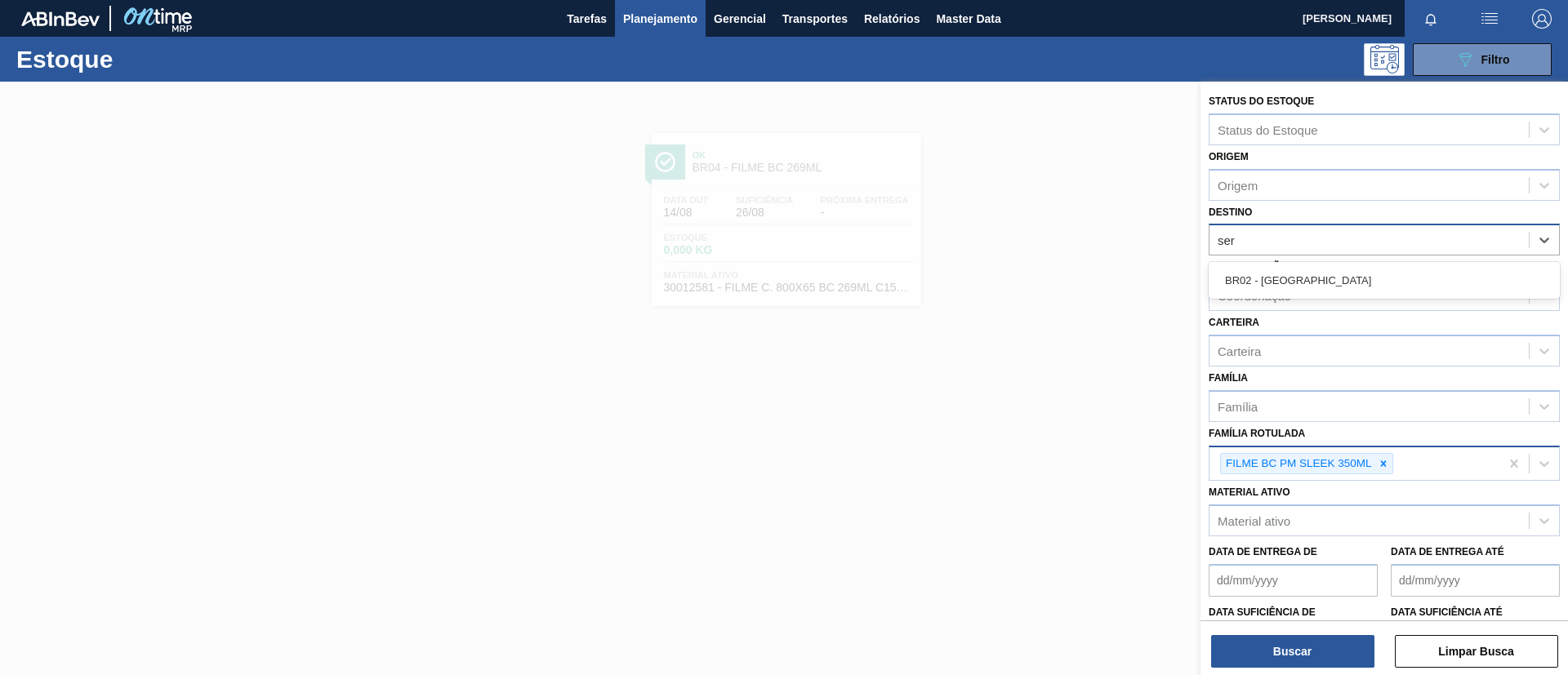
type input "serg"
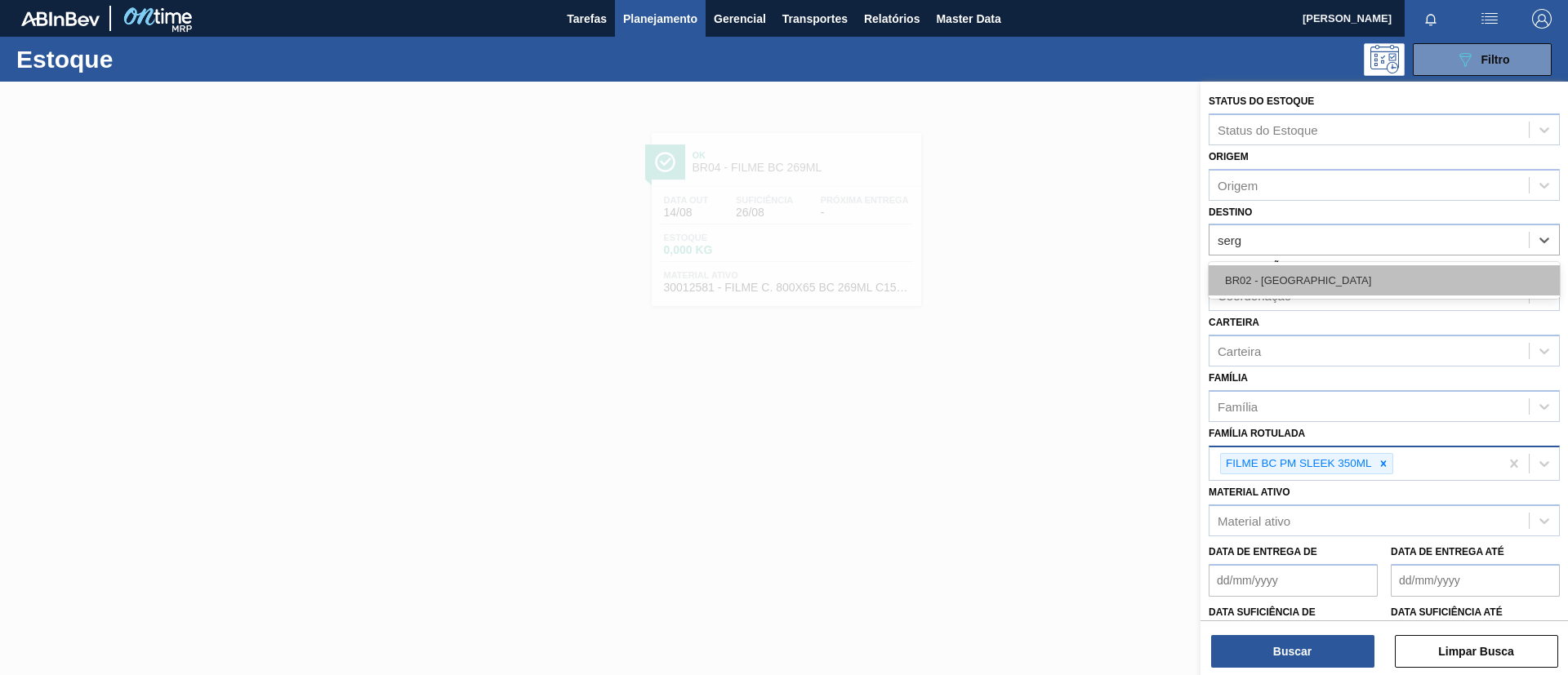
click at [1331, 265] on div "BR02 - [GEOGRAPHIC_DATA]" at bounding box center [1384, 280] width 351 height 30
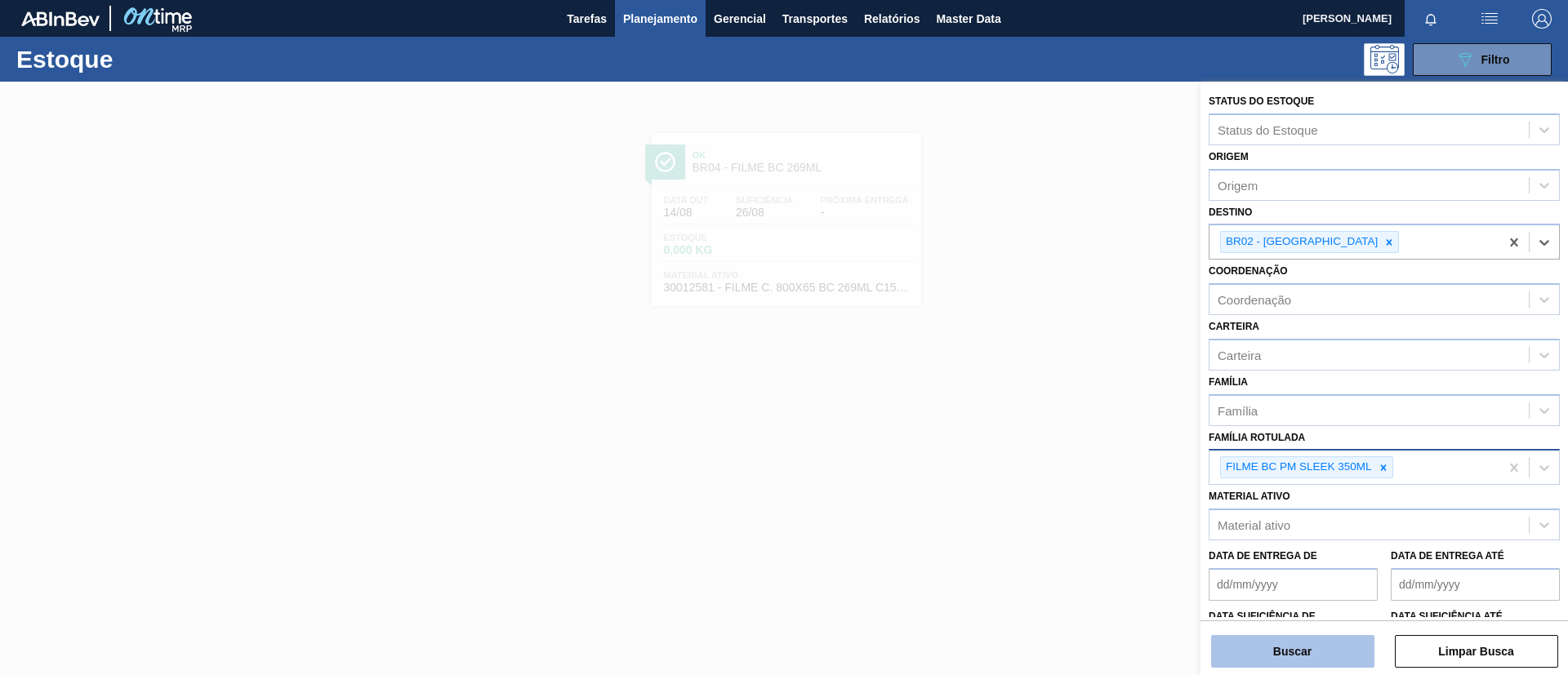
click at [1325, 645] on button "Buscar" at bounding box center [1293, 651] width 163 height 33
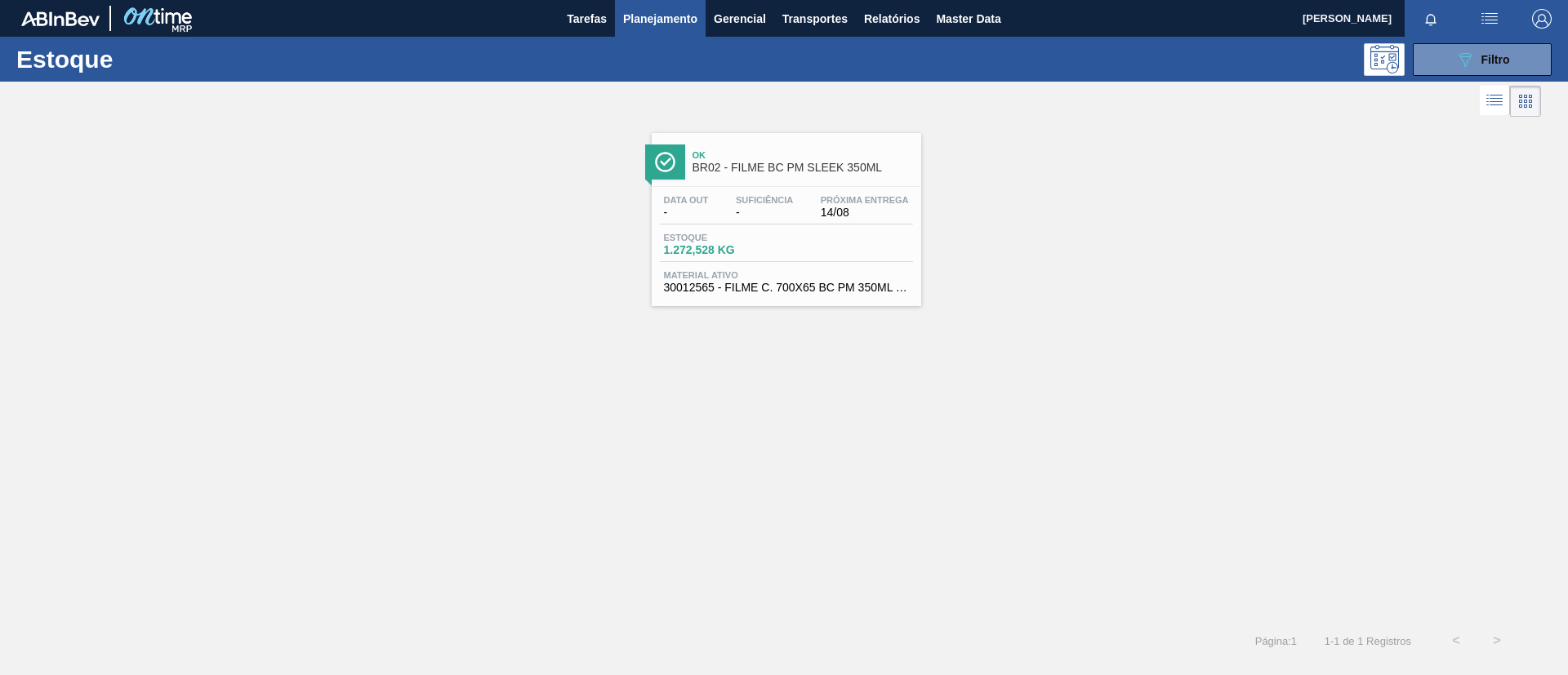
click at [728, 173] on span "BR02 - FILME BC PM SLEEK 350ML" at bounding box center [803, 167] width 221 height 13
click at [1471, 66] on icon "089F7B8B-B2A5-4AFE-B5C0-19BA573D28AC" at bounding box center [1464, 59] width 19 height 19
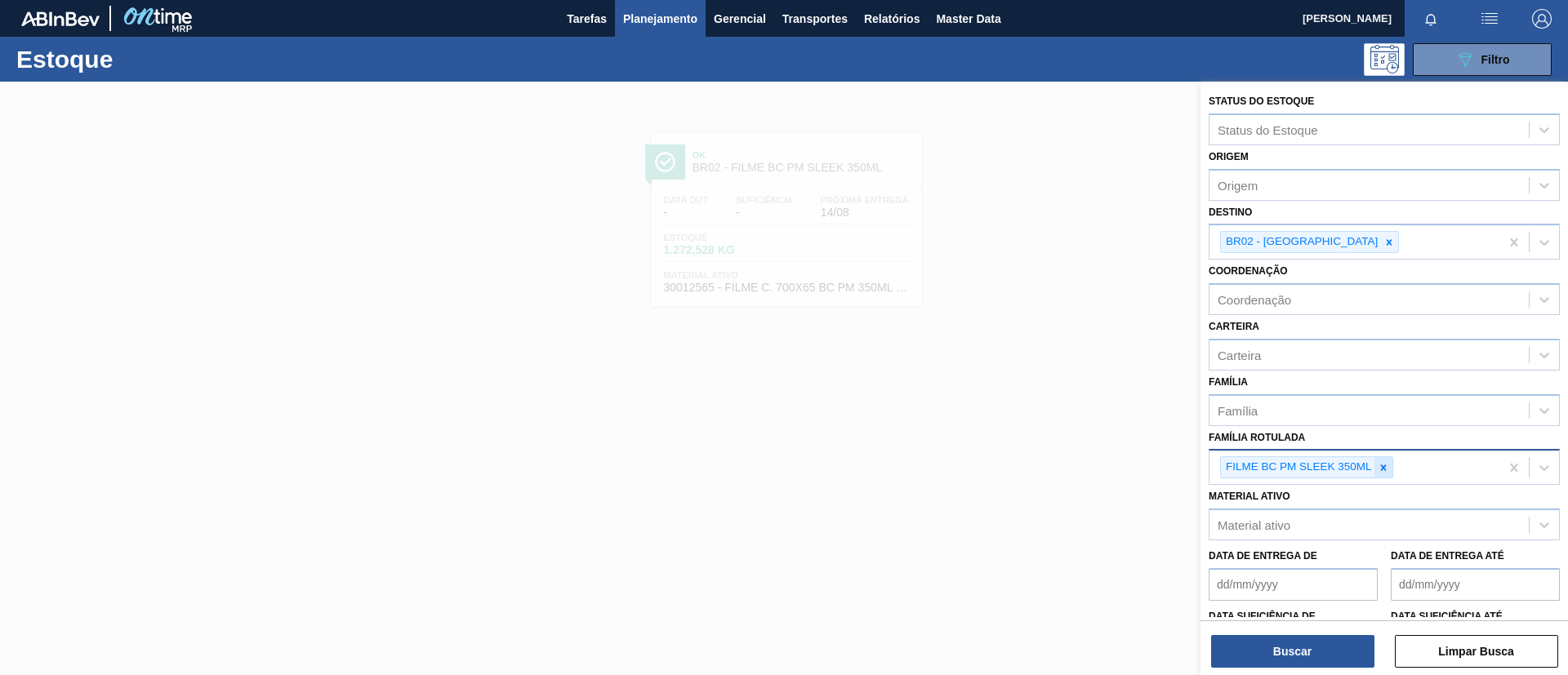
click at [1378, 475] on div at bounding box center [1383, 467] width 18 height 20
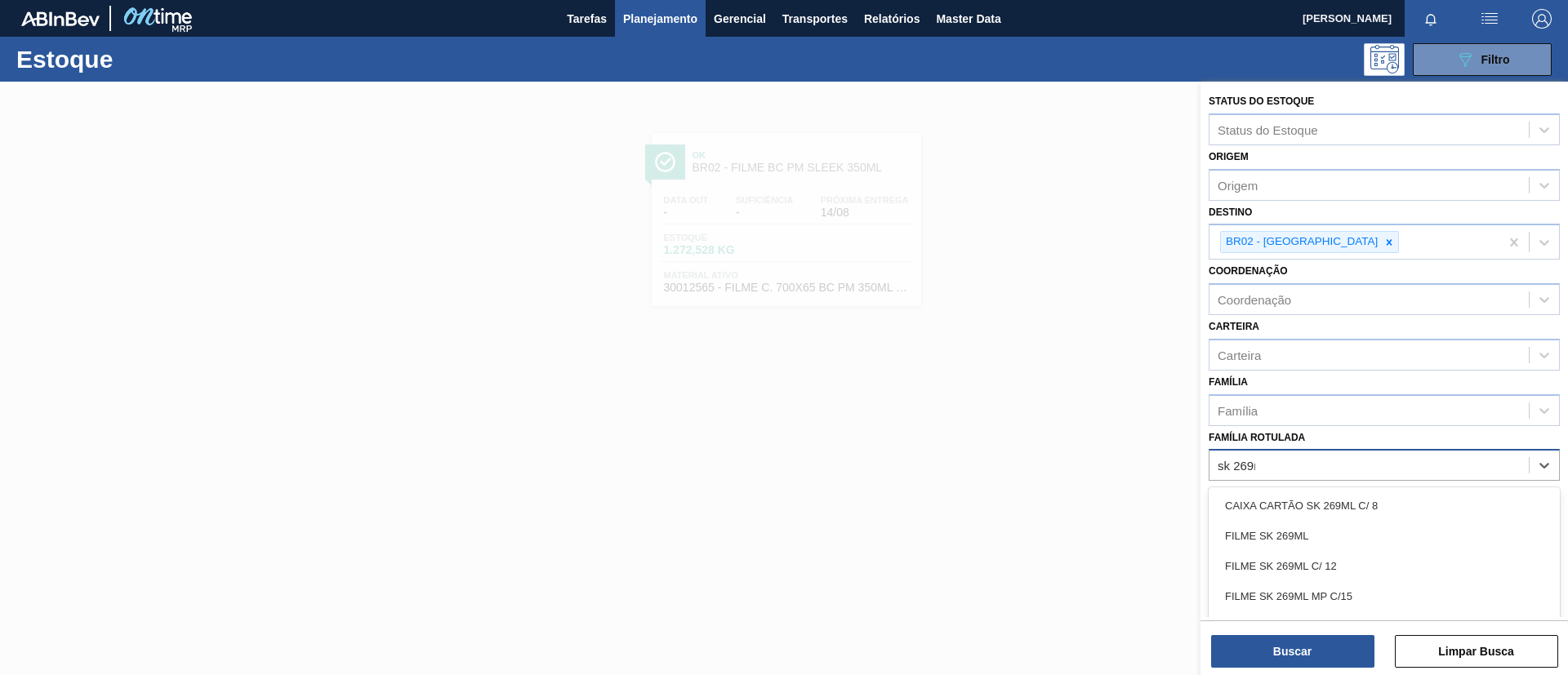
type Rotulada "sk 269ml"
click at [1355, 528] on div "FILME SK 269ML" at bounding box center [1384, 536] width 351 height 30
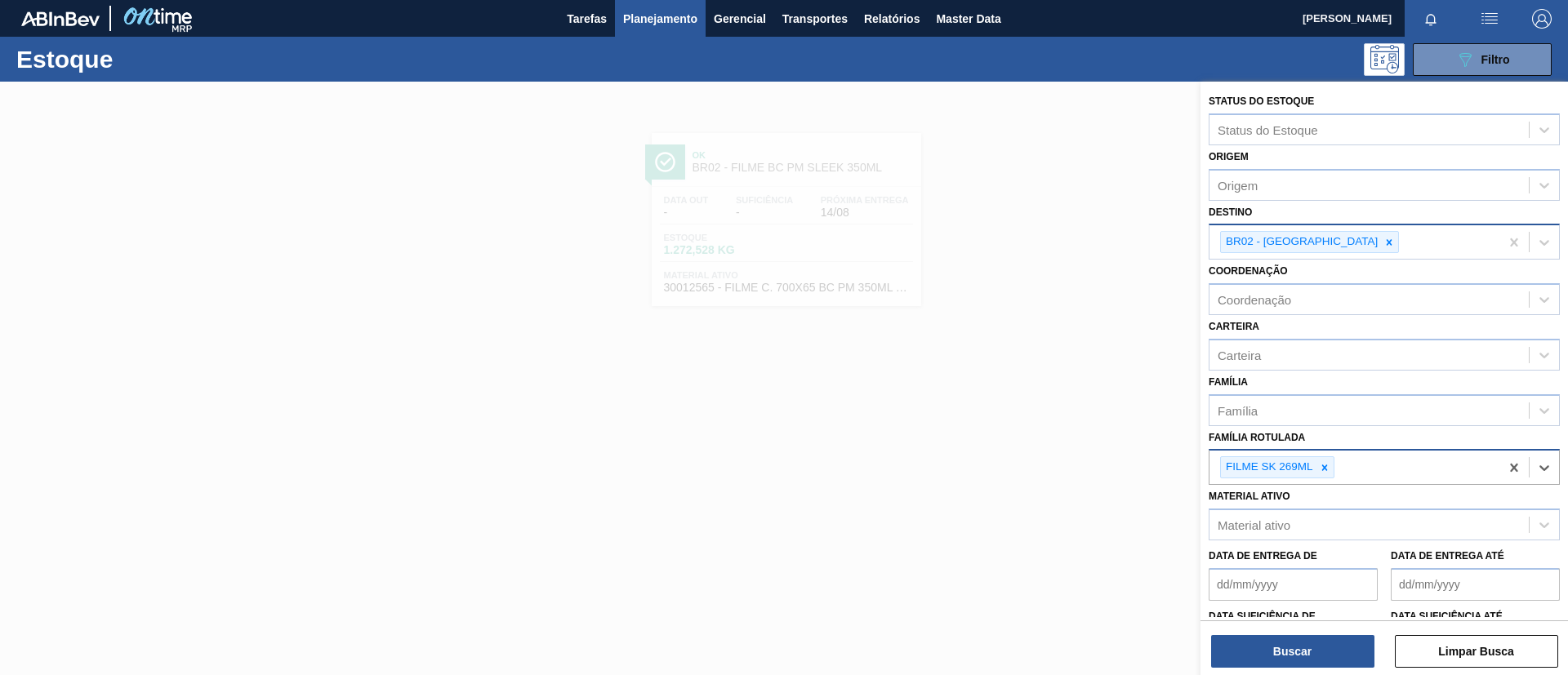
click at [1387, 242] on icon at bounding box center [1389, 242] width 6 height 6
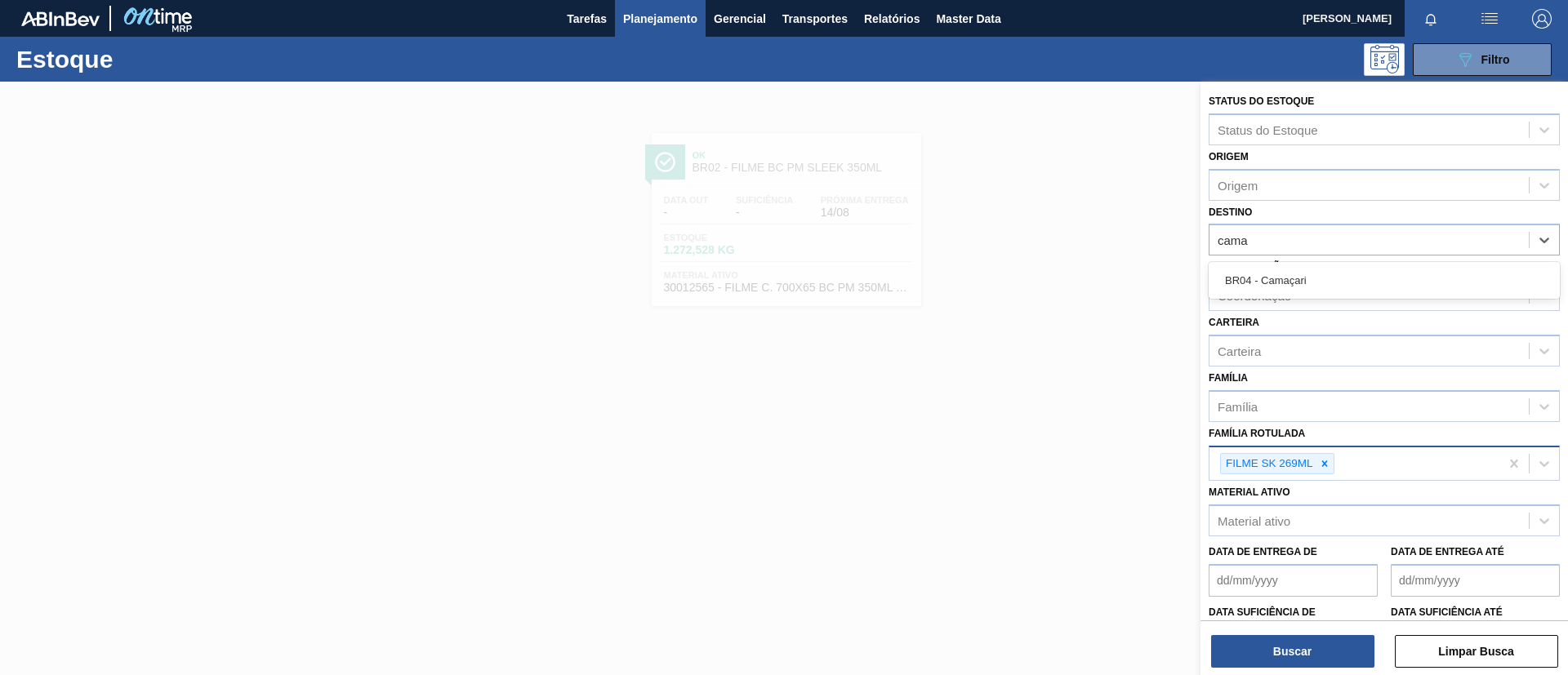
type input "cama"
click at [1337, 261] on div "Coordenação Coordenação" at bounding box center [1384, 284] width 351 height 56
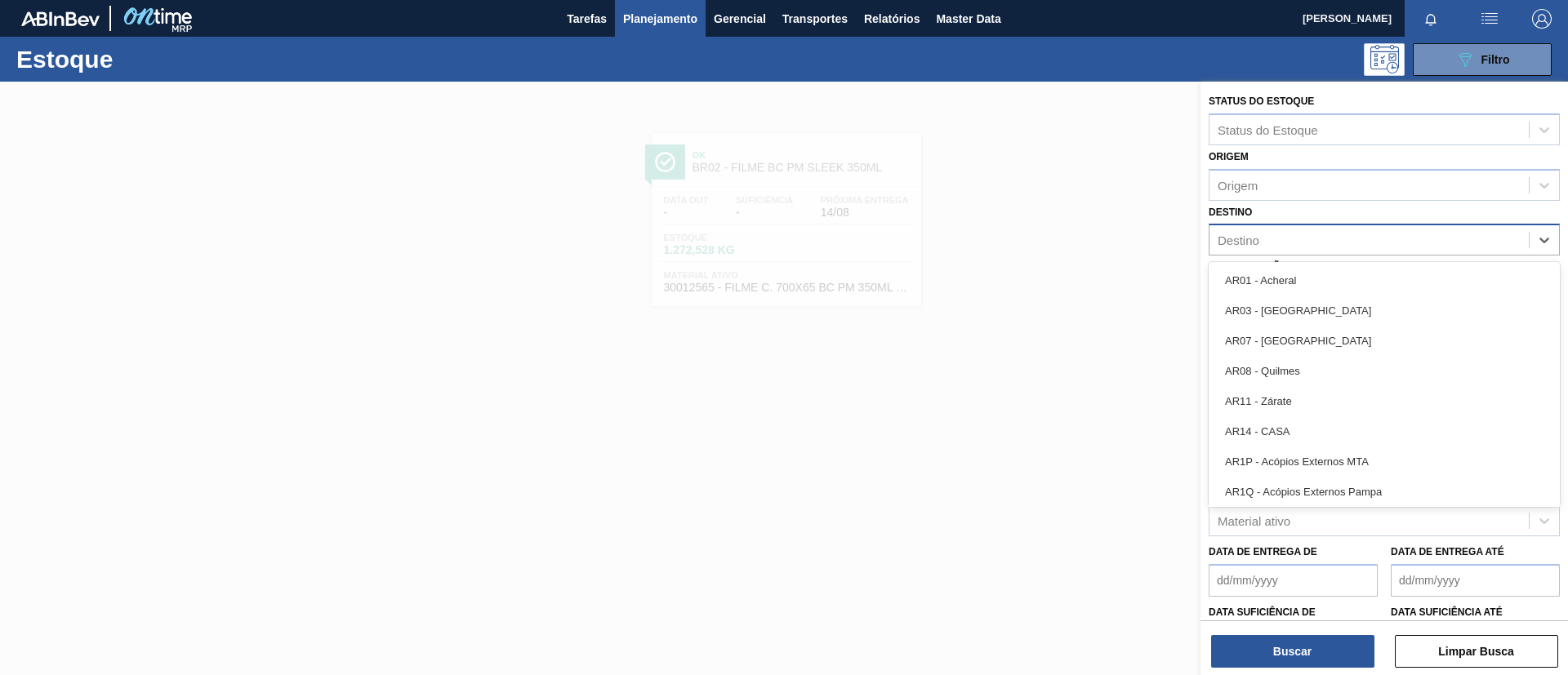
click at [1324, 242] on div "Destino" at bounding box center [1368, 241] width 319 height 24
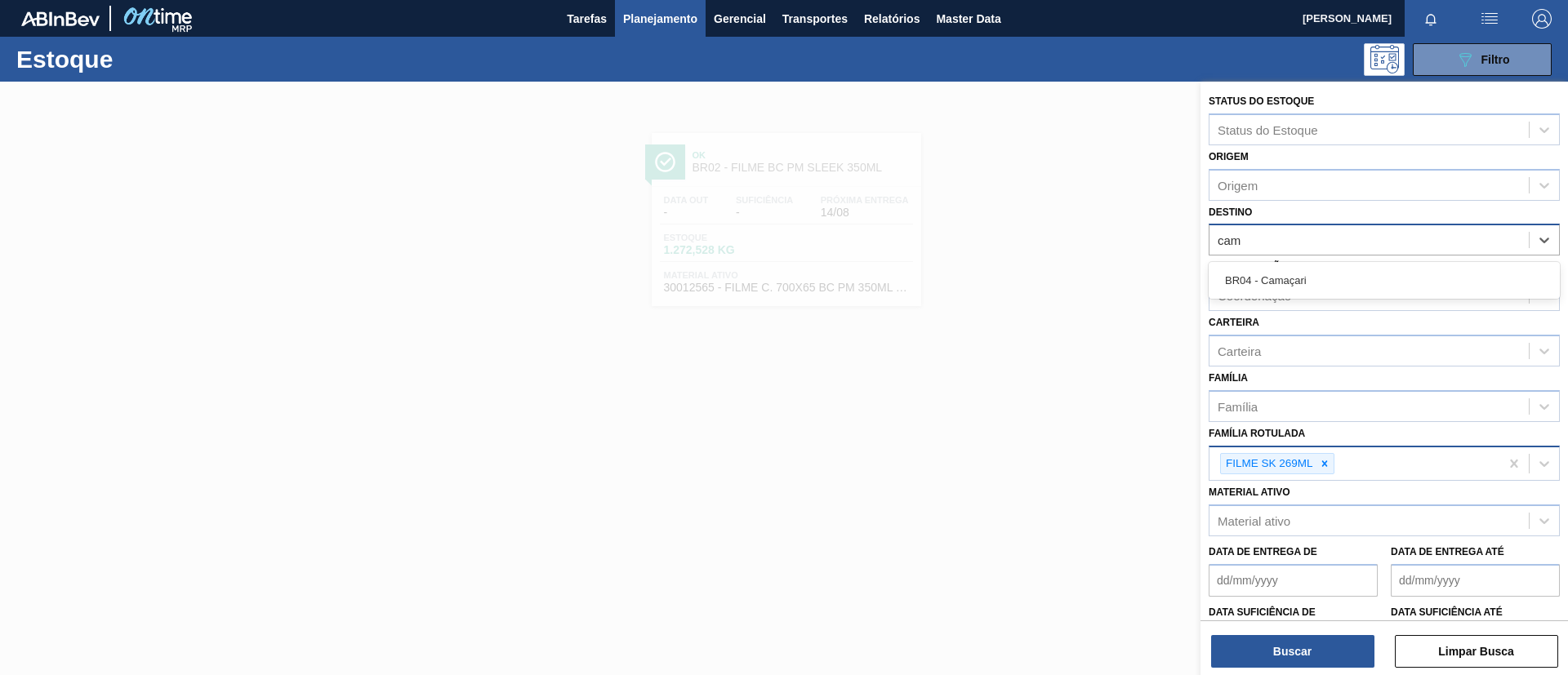
type input "cama"
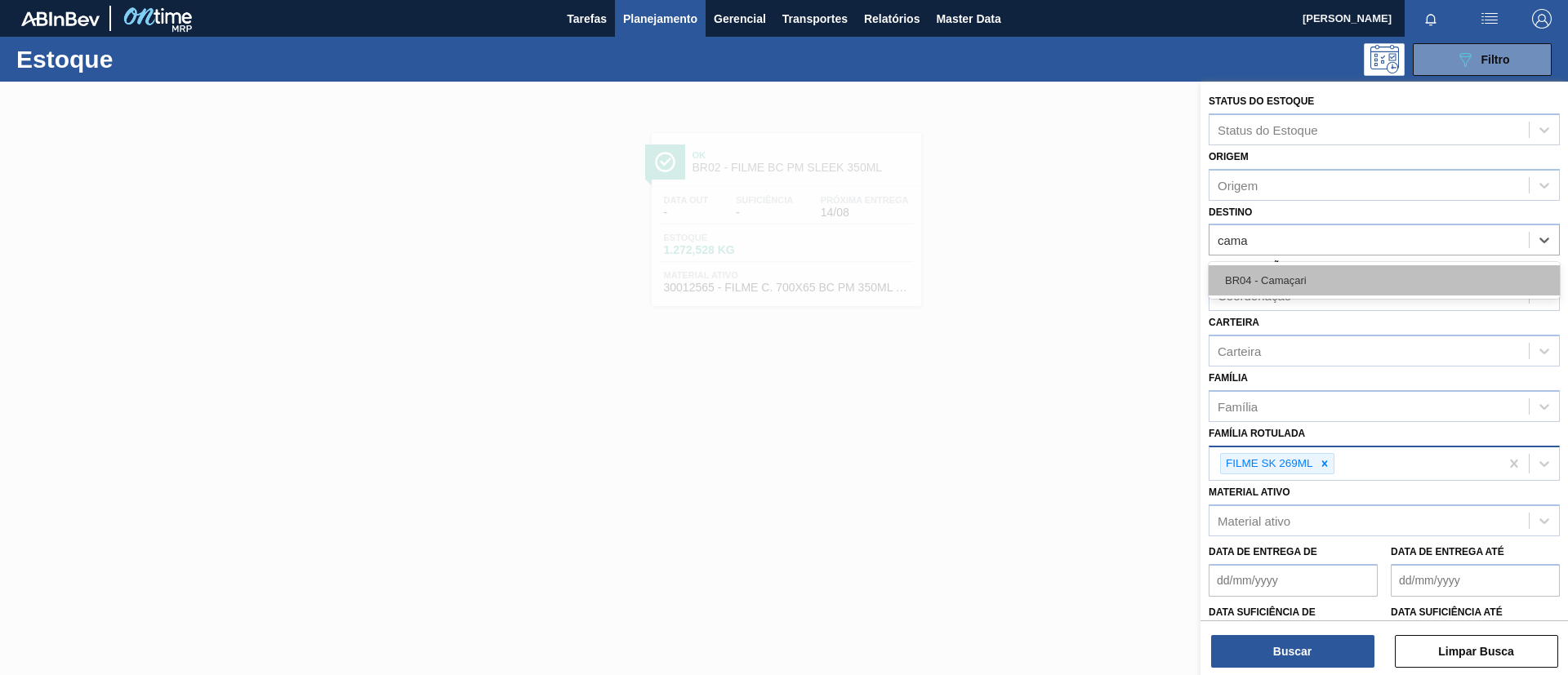
click at [1401, 271] on div "BR04 - Camaçari" at bounding box center [1384, 280] width 351 height 30
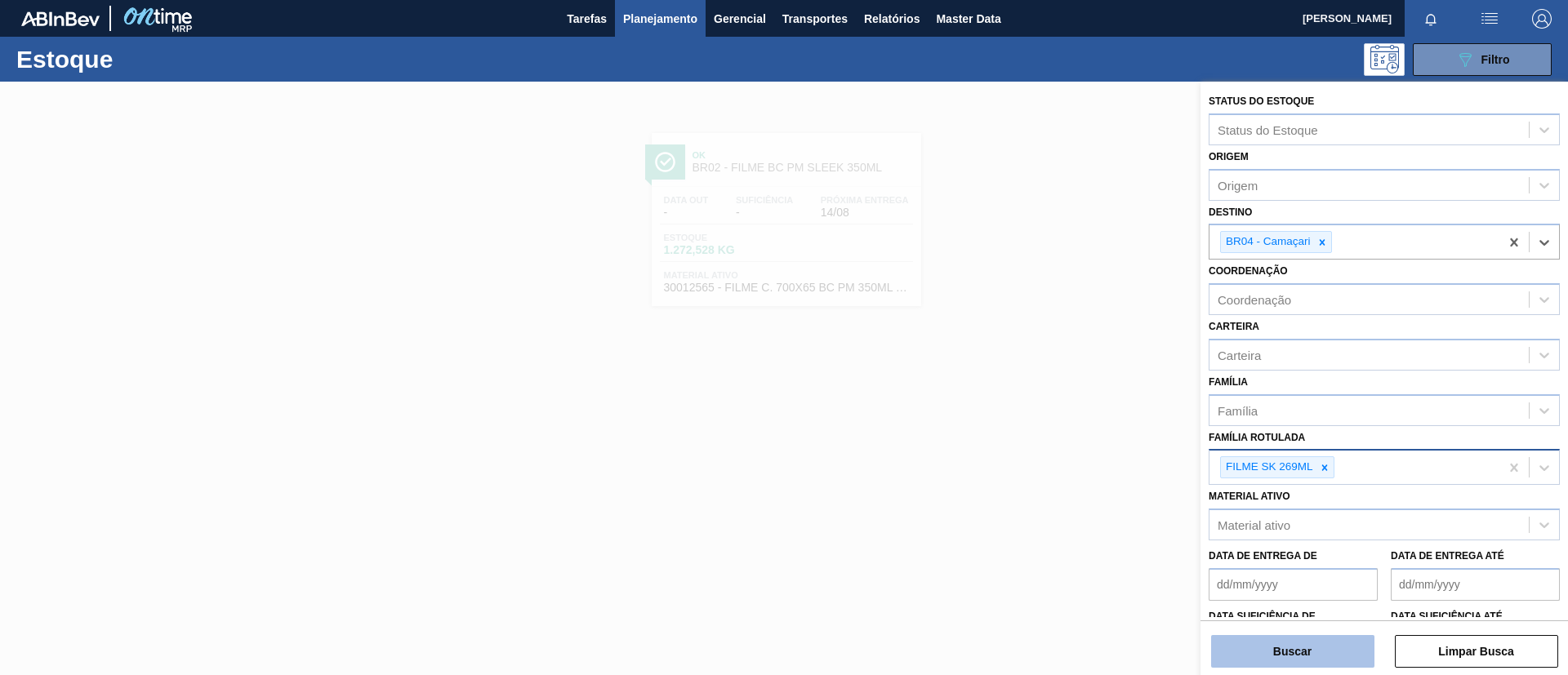
click at [1353, 642] on button "Buscar" at bounding box center [1293, 651] width 163 height 33
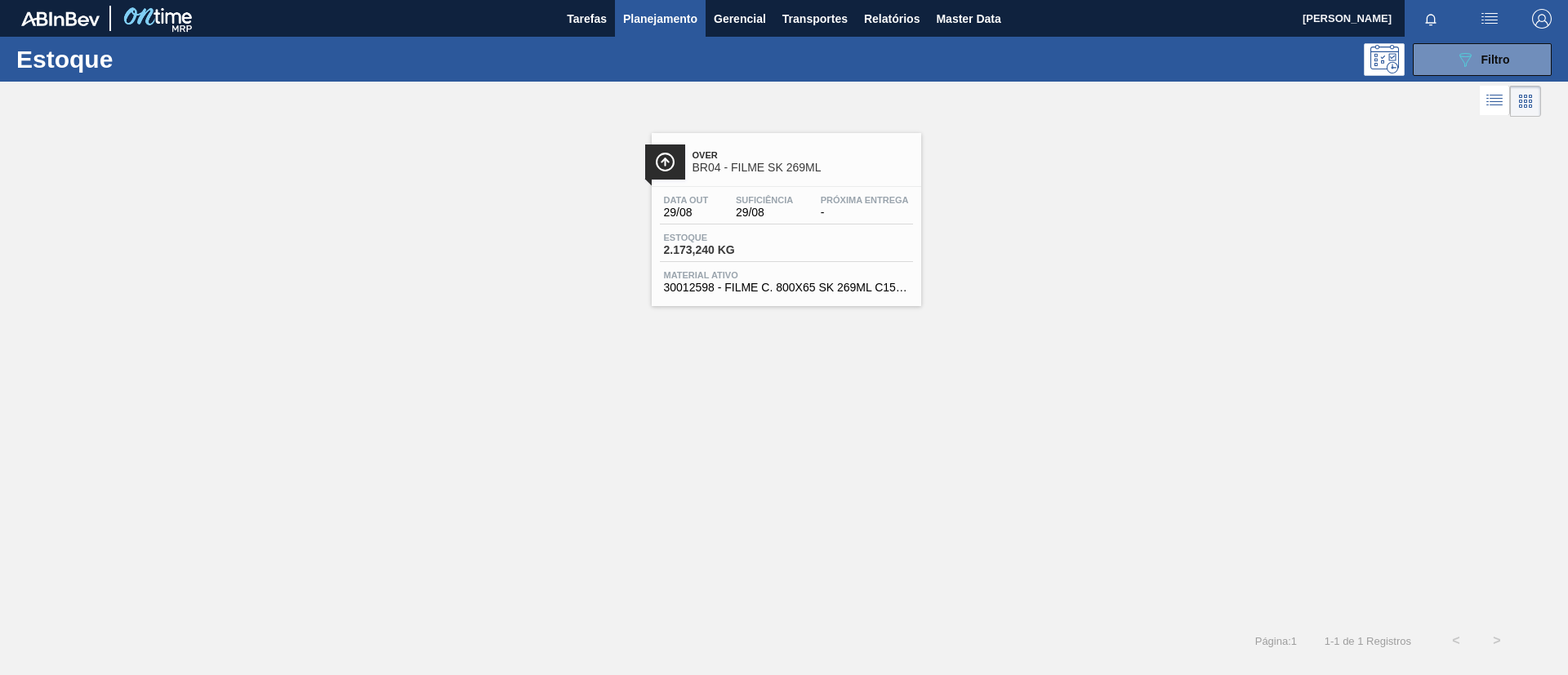
click at [765, 182] on div "Over BR04 - FILME SK 269ML Data [DATE] Suficiência 29/08 Próxima Entrega - Esto…" at bounding box center [787, 220] width 269 height 173
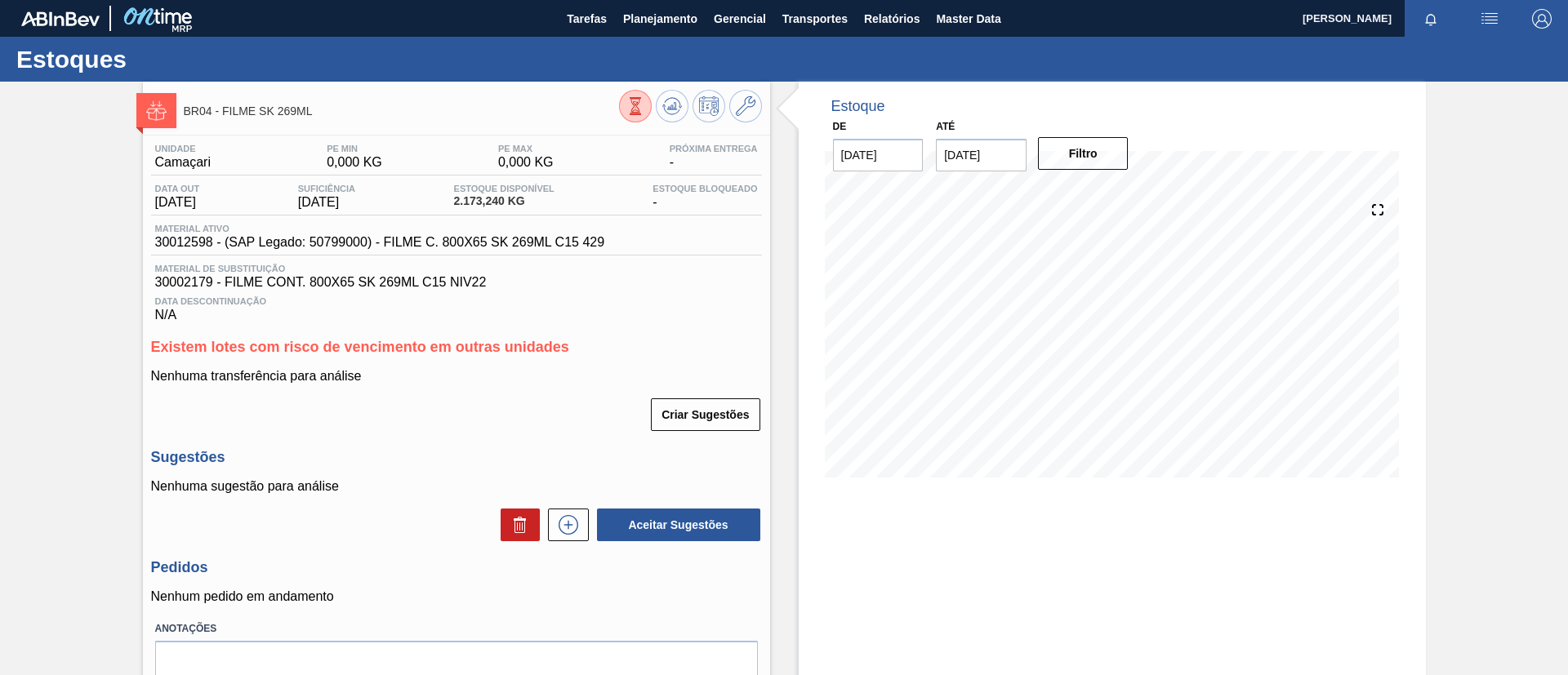
click at [24, 247] on div "BR04 - FILME SK 269ML Unidade Camaçari PE MIN 0,000 KG PE MAX 0,000 KG Próxima …" at bounding box center [784, 416] width 1568 height 669
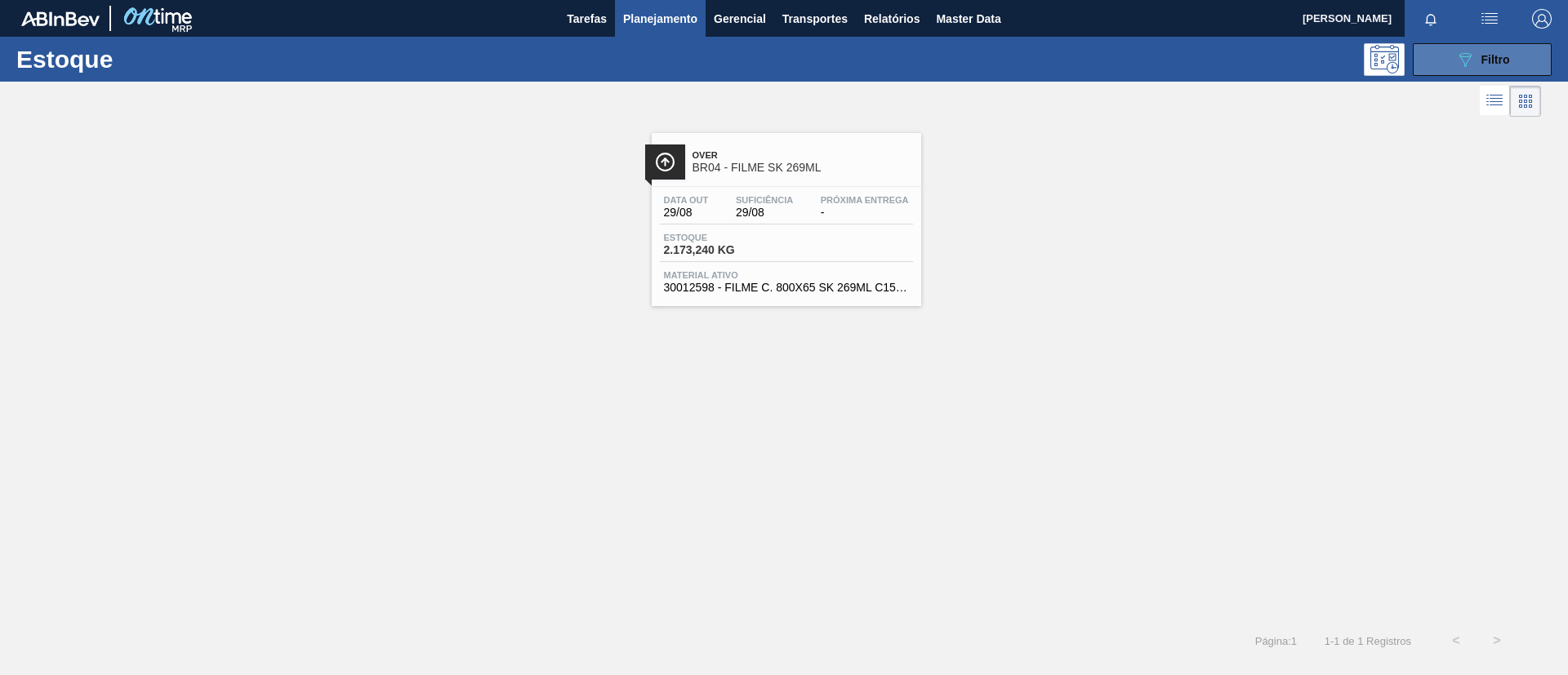
click at [1473, 73] on button "089F7B8B-B2A5-4AFE-B5C0-19BA573D28AC Filtro" at bounding box center [1482, 59] width 139 height 33
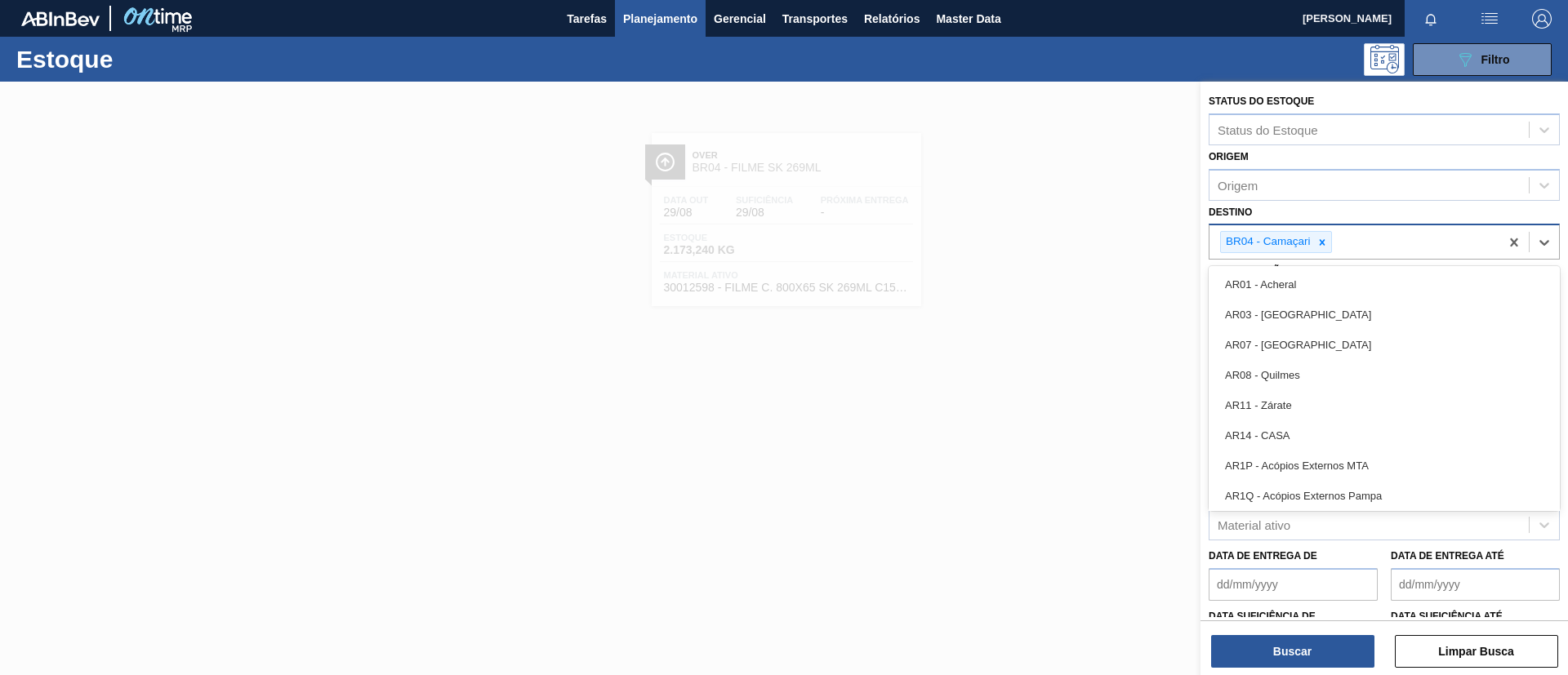
click at [1320, 256] on div "BR04 - Camaçari" at bounding box center [1354, 242] width 290 height 34
click at [1321, 244] on icon at bounding box center [1323, 242] width 12 height 12
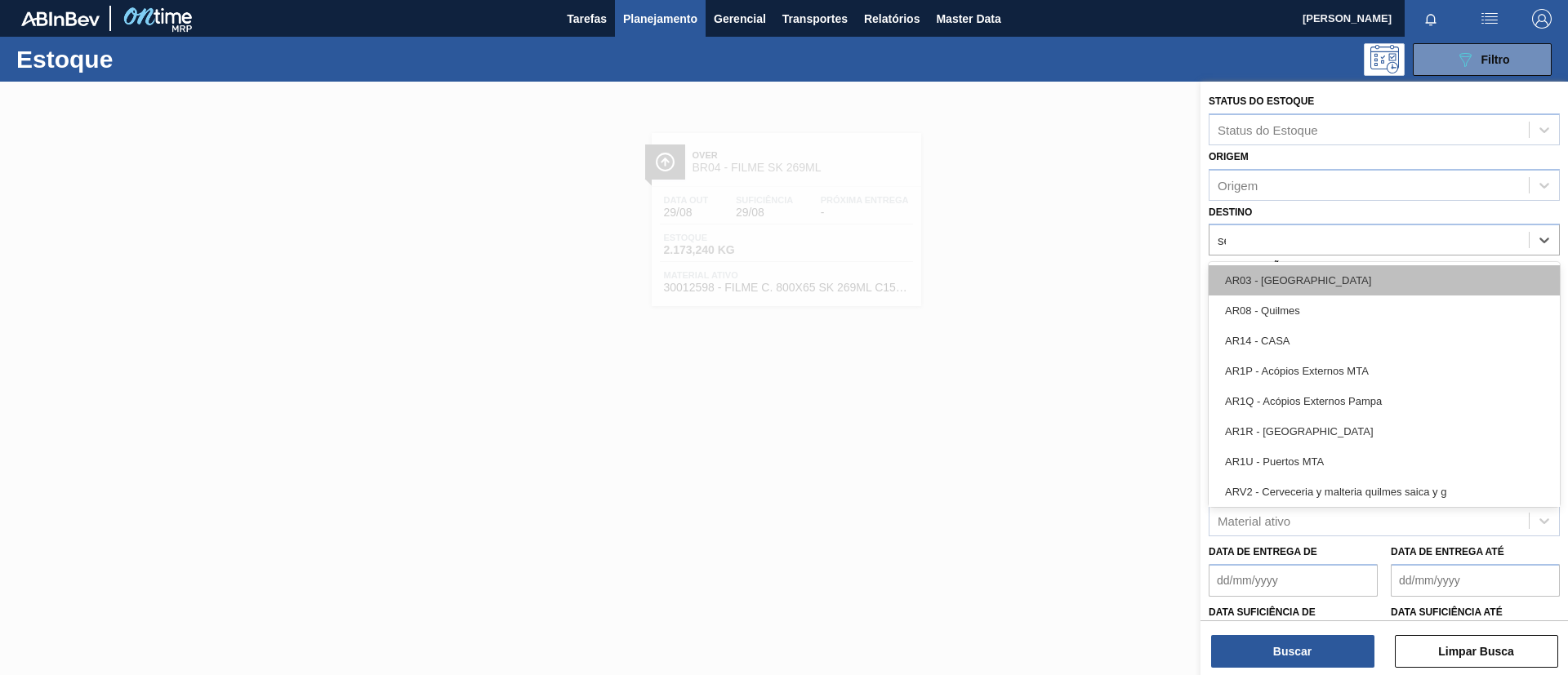
type input "ser"
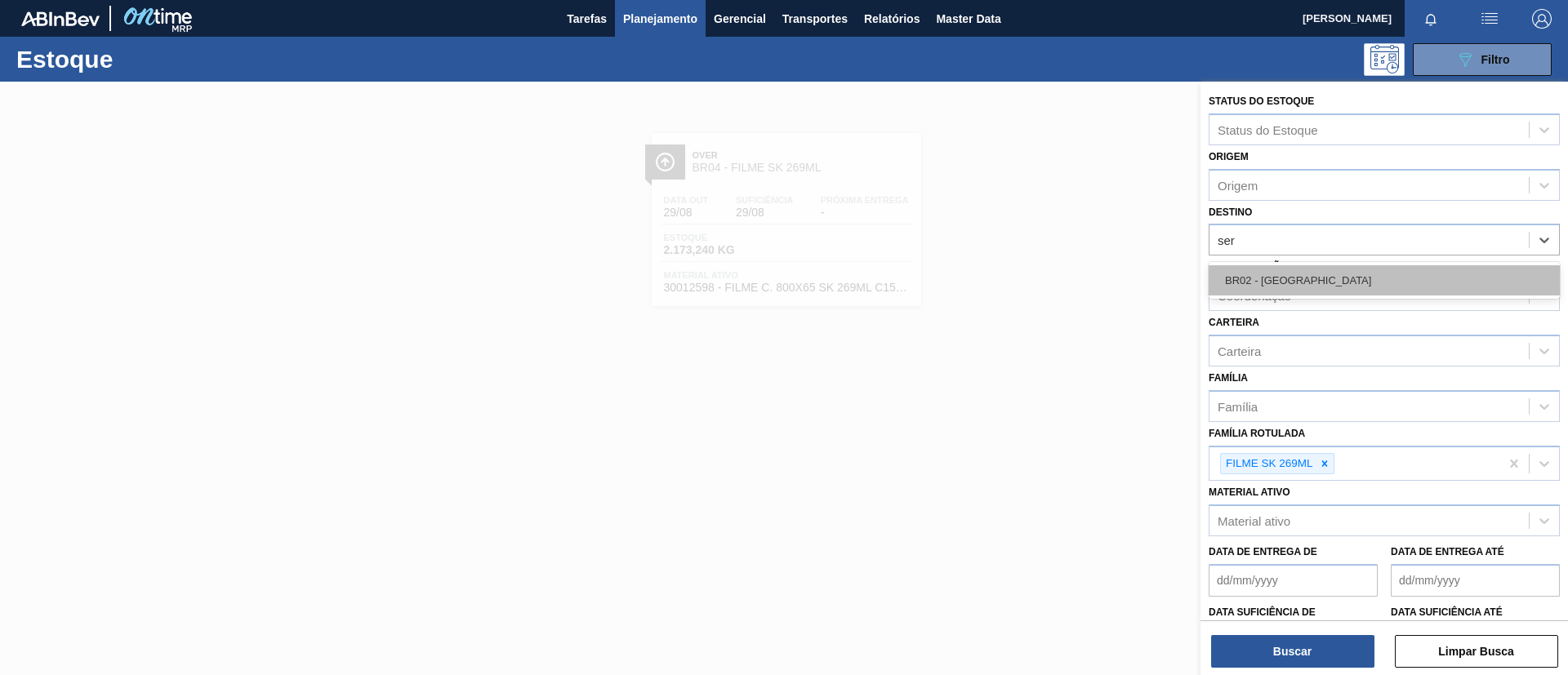
click at [1316, 283] on div "BR02 - [GEOGRAPHIC_DATA]" at bounding box center [1384, 280] width 351 height 30
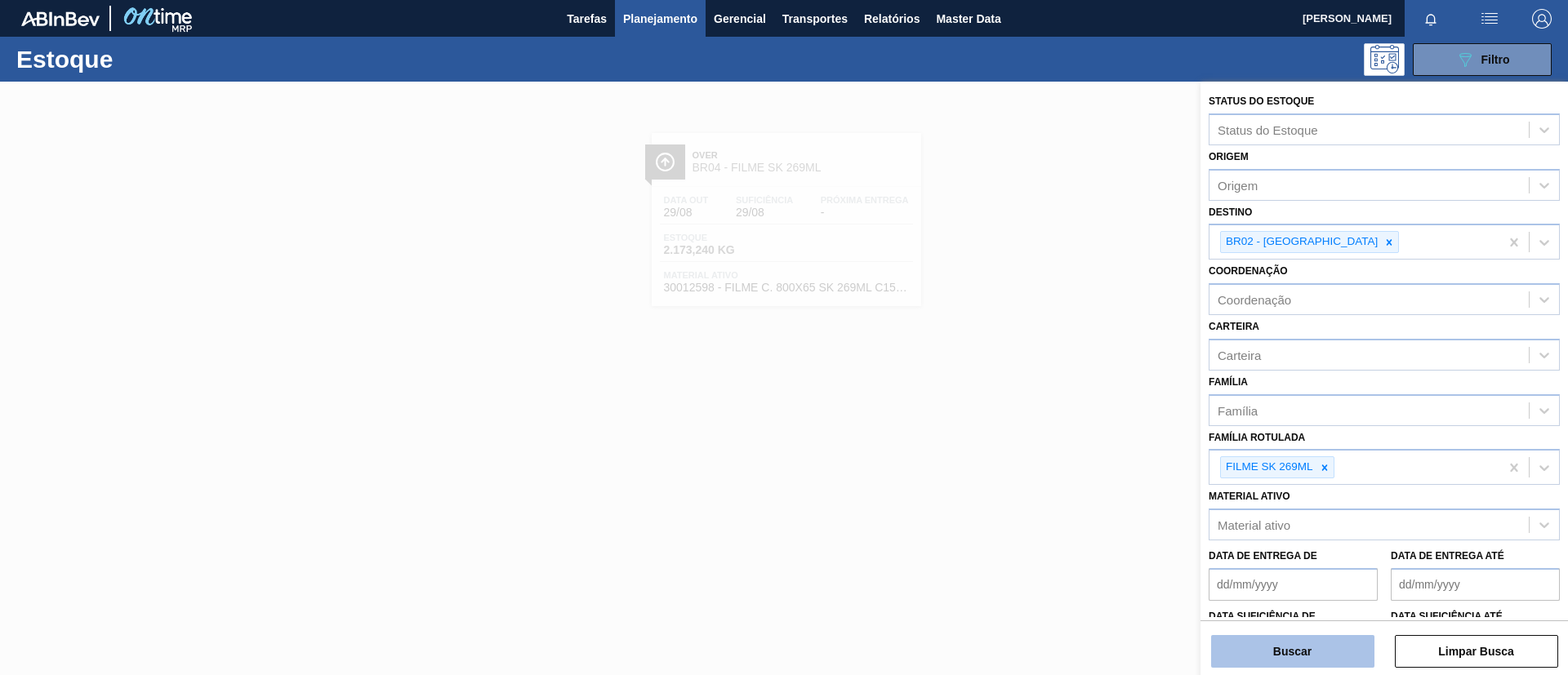
click at [1312, 659] on button "Buscar" at bounding box center [1293, 651] width 163 height 33
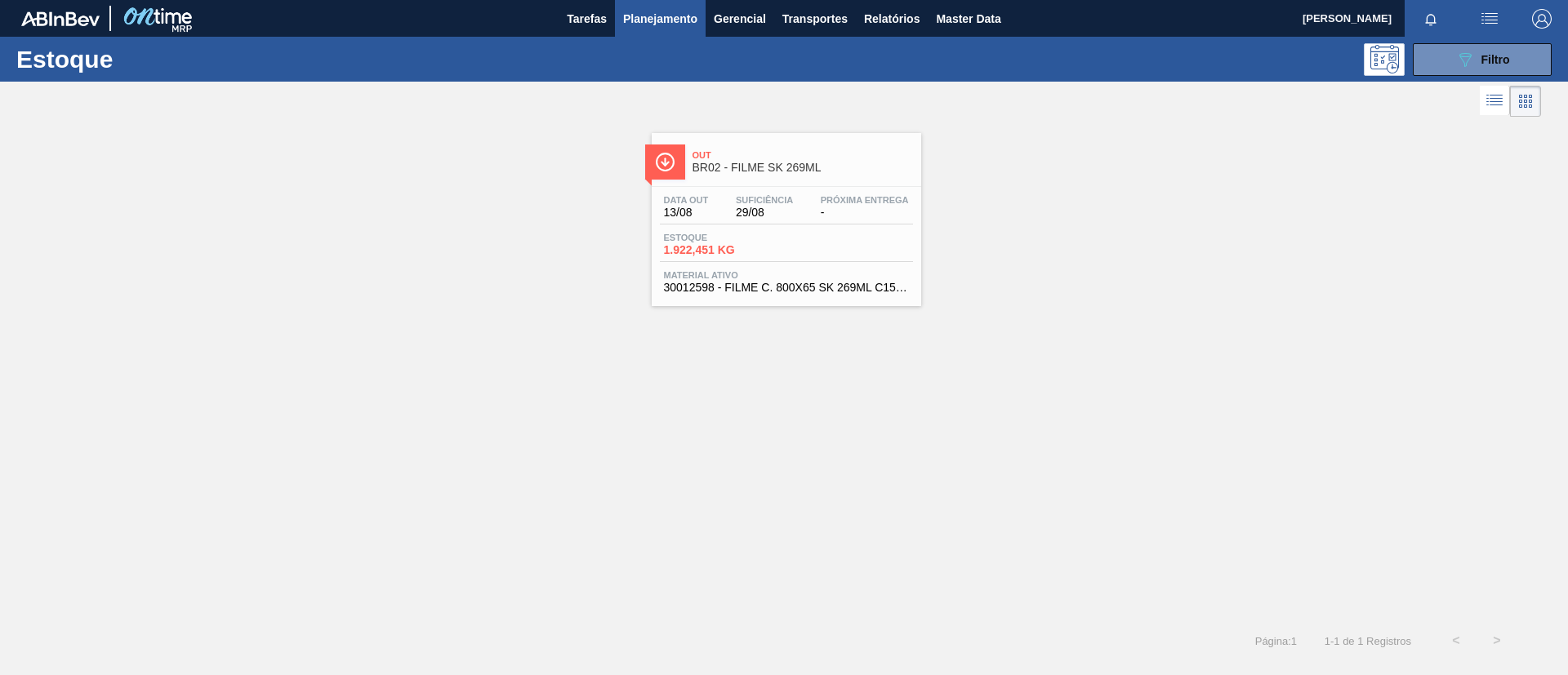
click at [807, 151] on span "Out" at bounding box center [803, 155] width 221 height 10
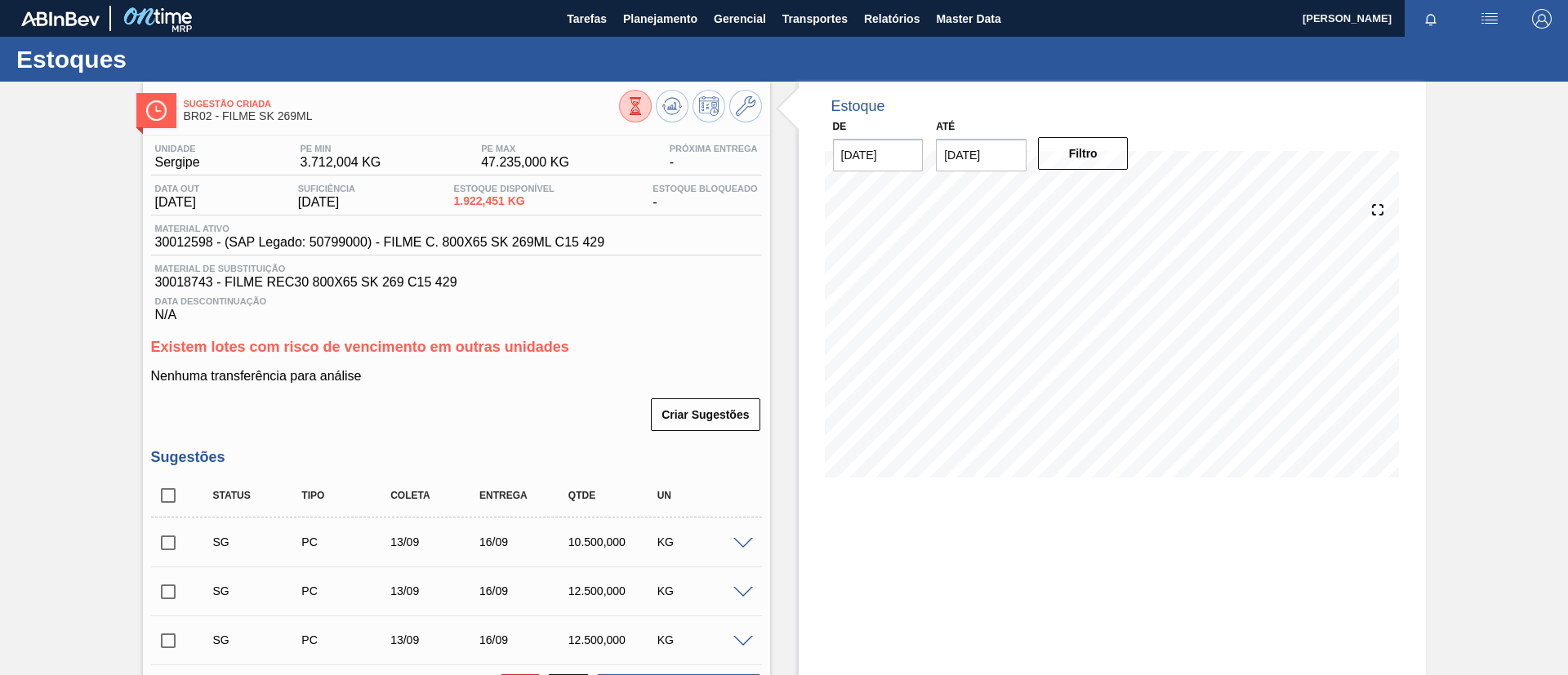
click at [82, 173] on div "Sugestão Criada BR02 - FILME SK 269ML Unidade Sergipe PE MIN 3.712,004 KG PE MA…" at bounding box center [784, 499] width 1568 height 835
click at [652, 17] on span "Planejamento" at bounding box center [660, 19] width 74 height 19
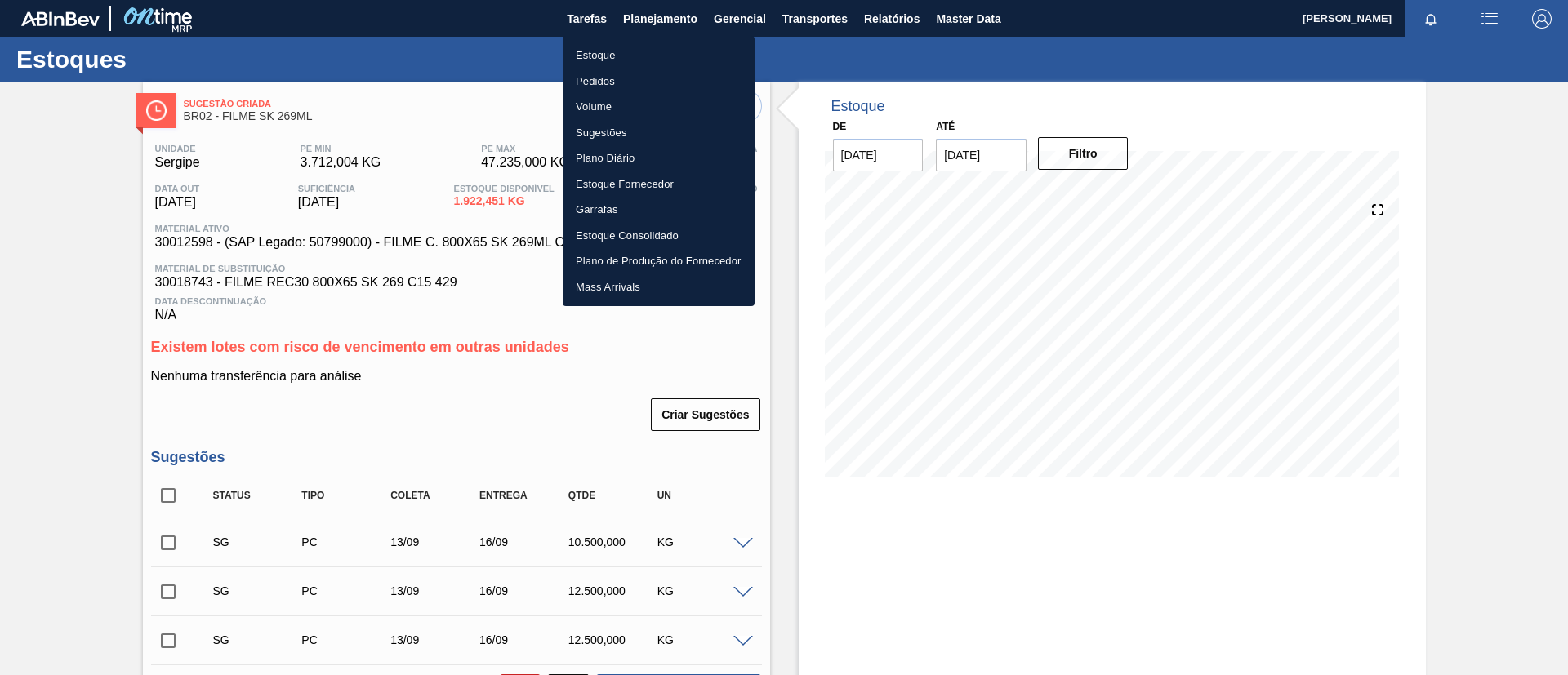
click at [636, 51] on li "Estoque" at bounding box center [659, 55] width 192 height 26
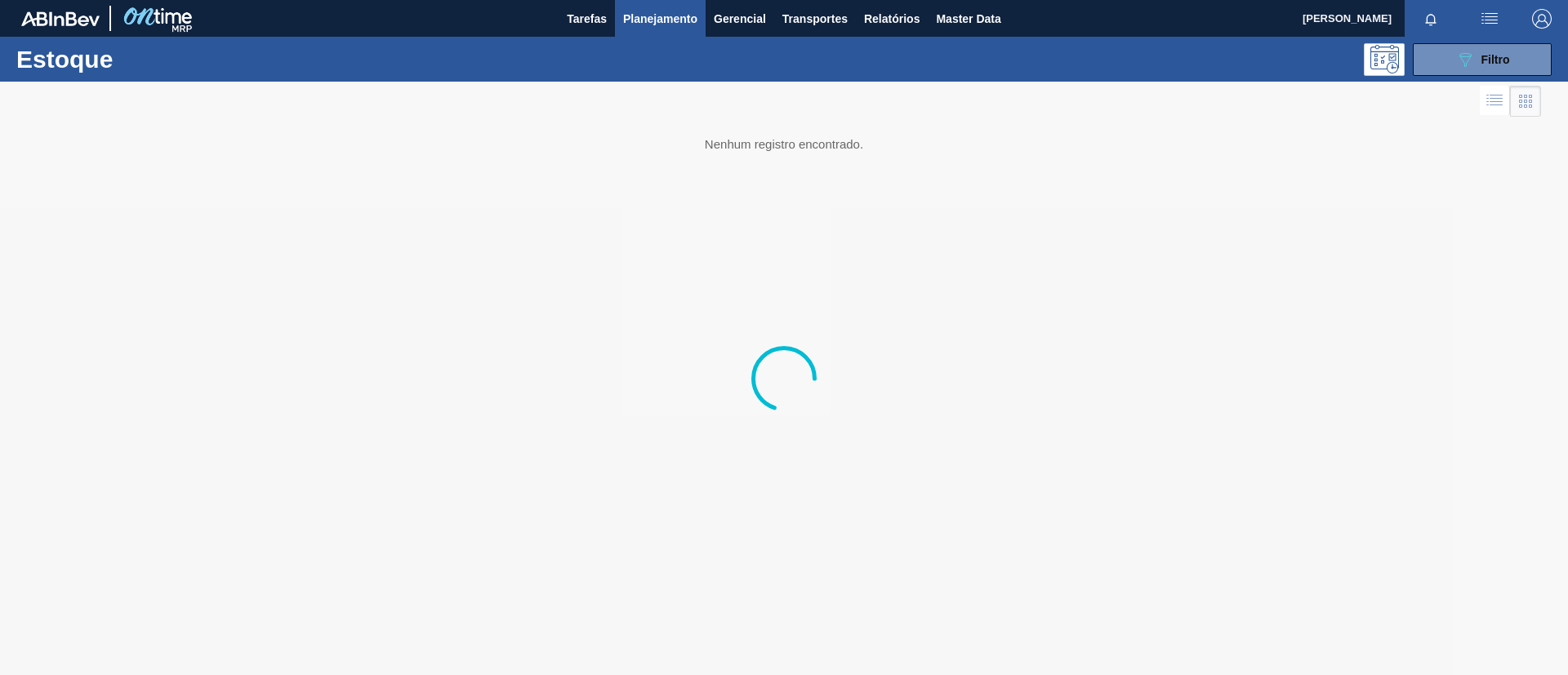
drag, startPoint x: 1490, startPoint y: 56, endPoint x: 1473, endPoint y: 87, distance: 35.4
click at [1491, 56] on span "Filtro" at bounding box center [1496, 60] width 29 height 13
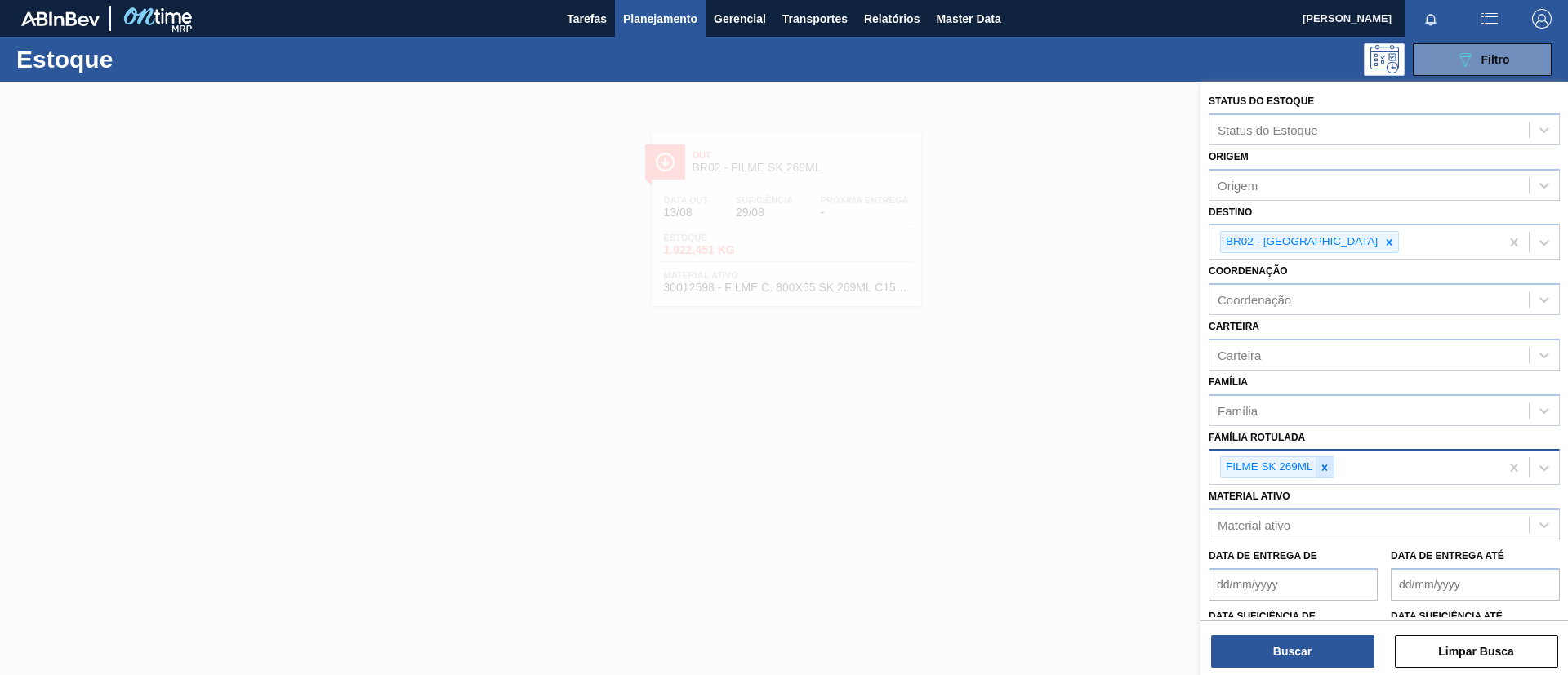
click at [1317, 469] on div at bounding box center [1325, 467] width 18 height 20
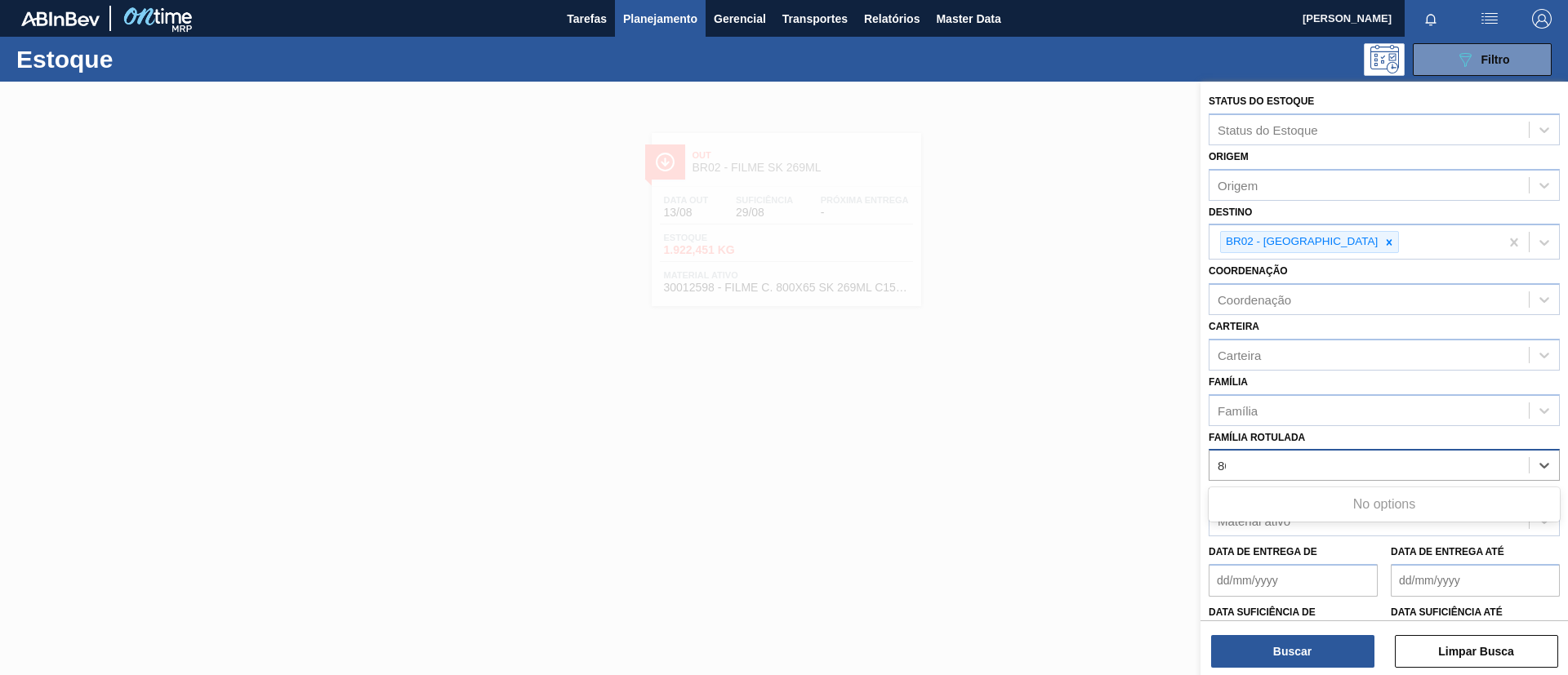
type Rotulada "860"
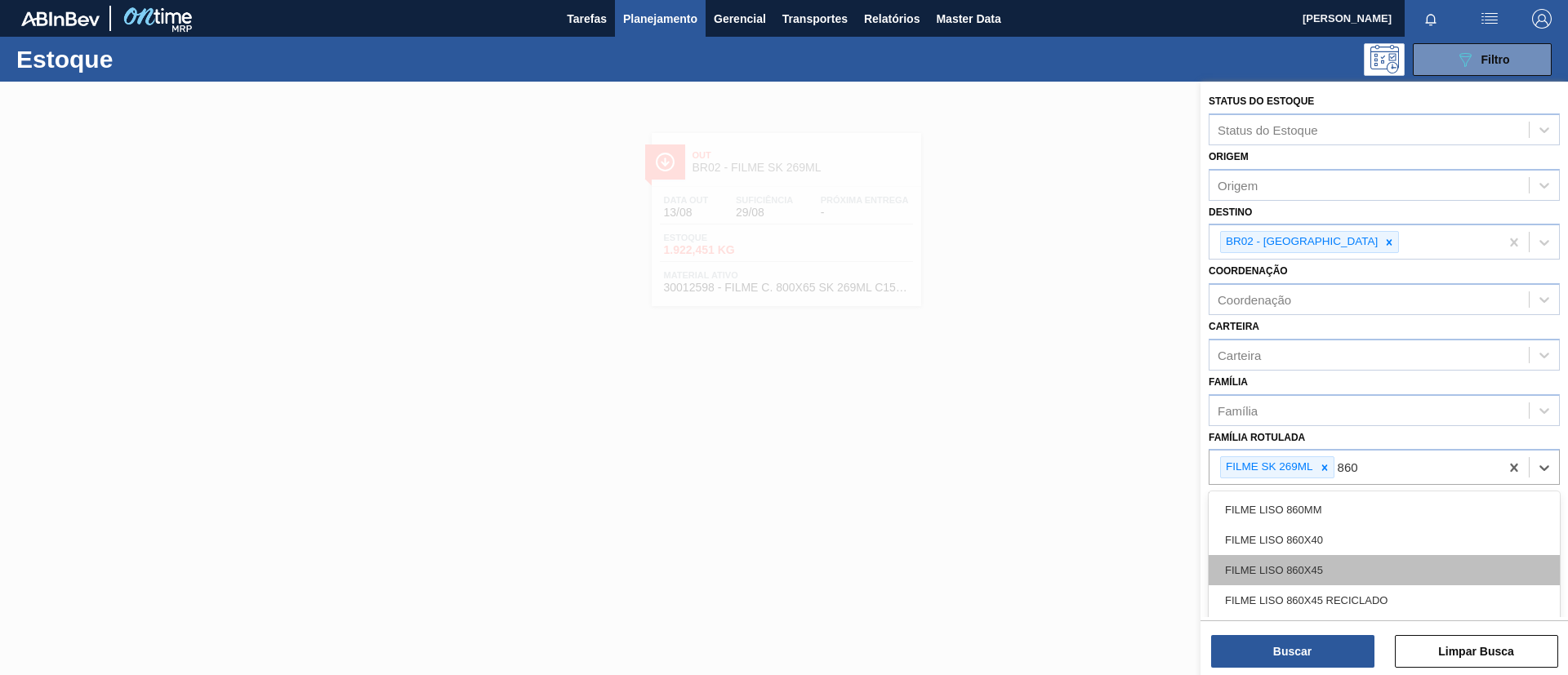
click at [1379, 564] on div "FILME LISO 860X45" at bounding box center [1384, 571] width 351 height 30
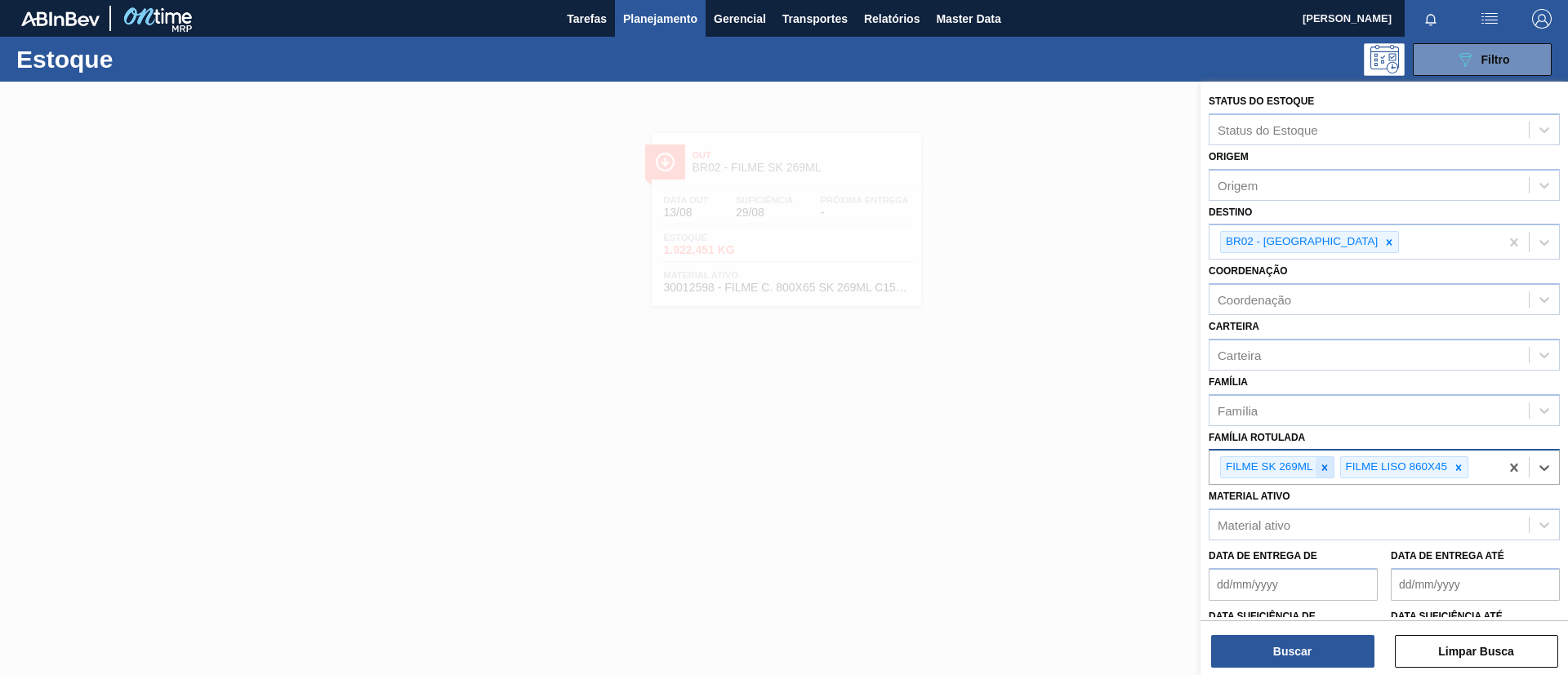
click at [1316, 468] on div at bounding box center [1325, 467] width 18 height 20
click at [1384, 240] on icon at bounding box center [1389, 242] width 12 height 12
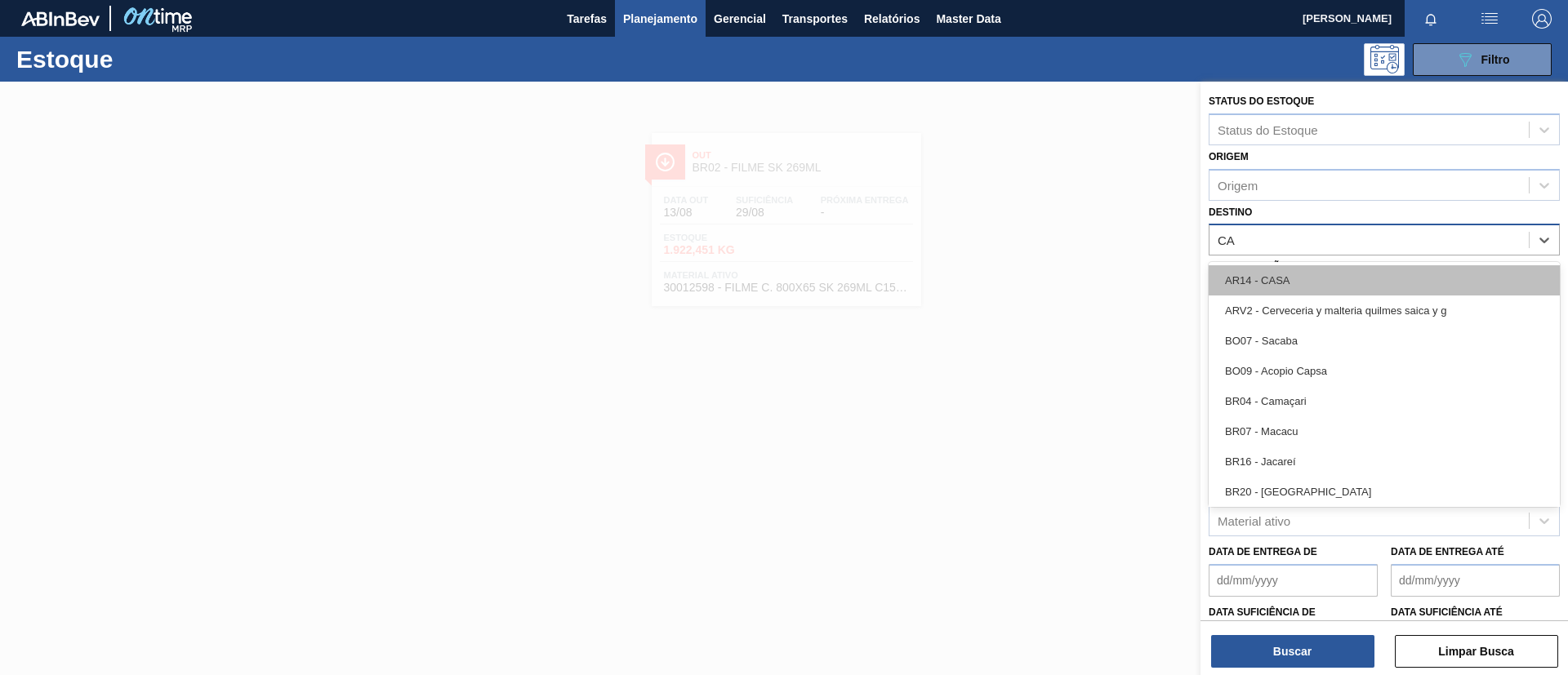
type input "CAM"
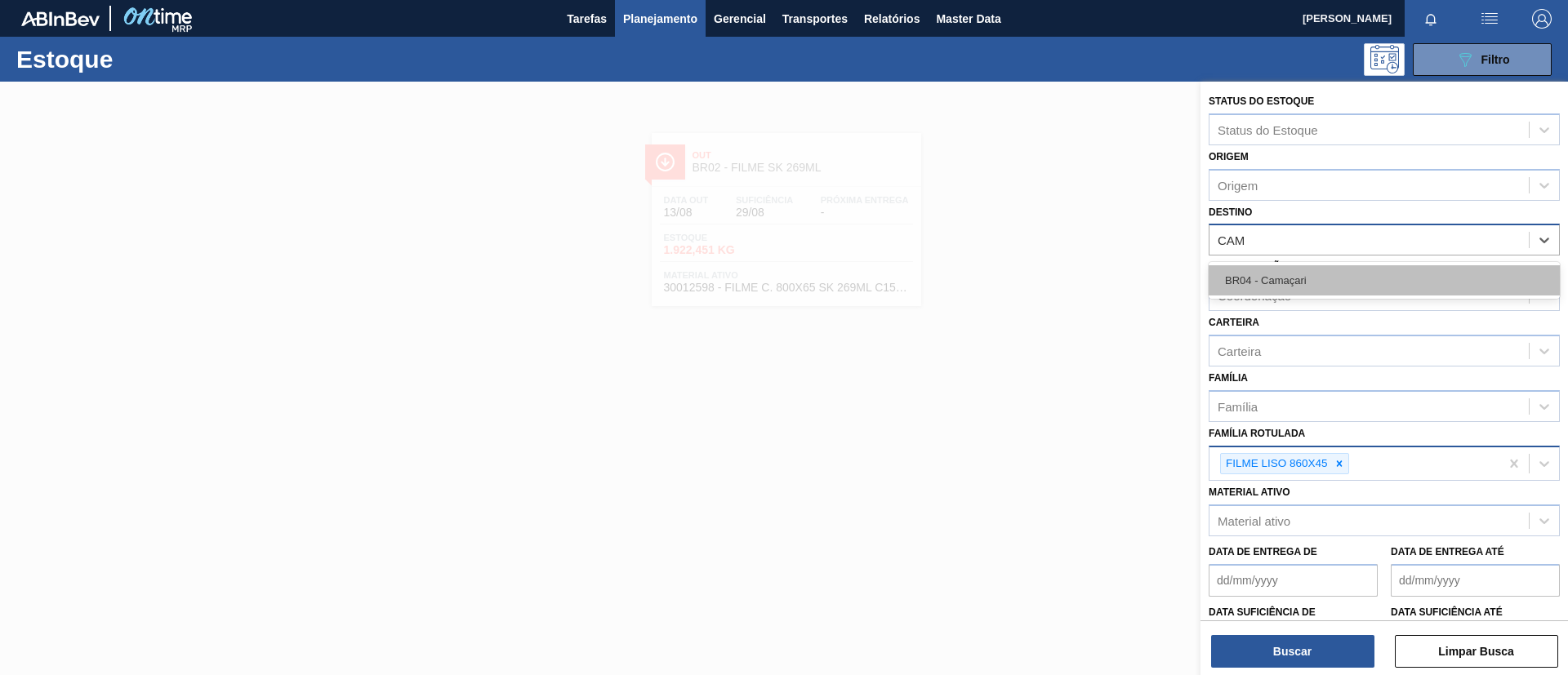
click at [1342, 286] on div "BR04 - Camaçari" at bounding box center [1384, 280] width 351 height 30
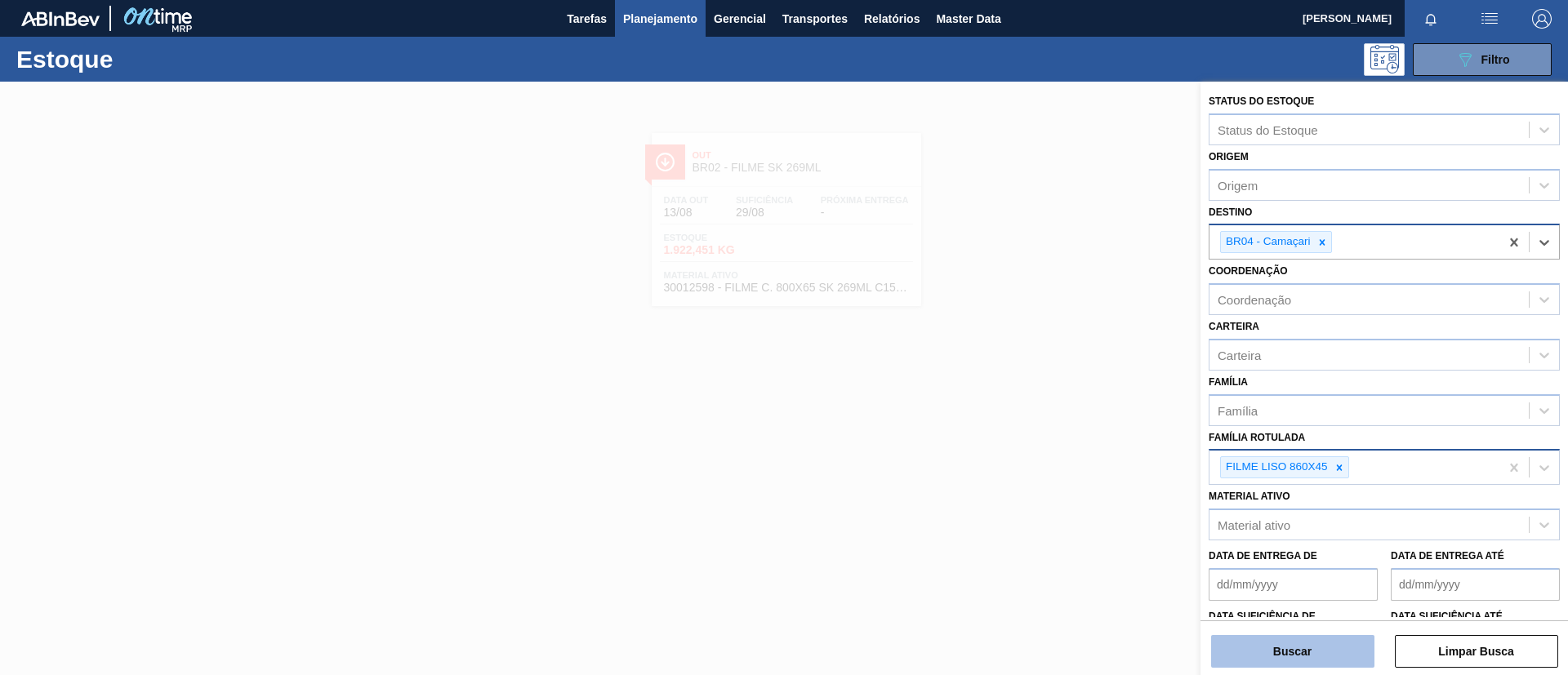
click at [1331, 639] on button "Buscar" at bounding box center [1293, 651] width 163 height 33
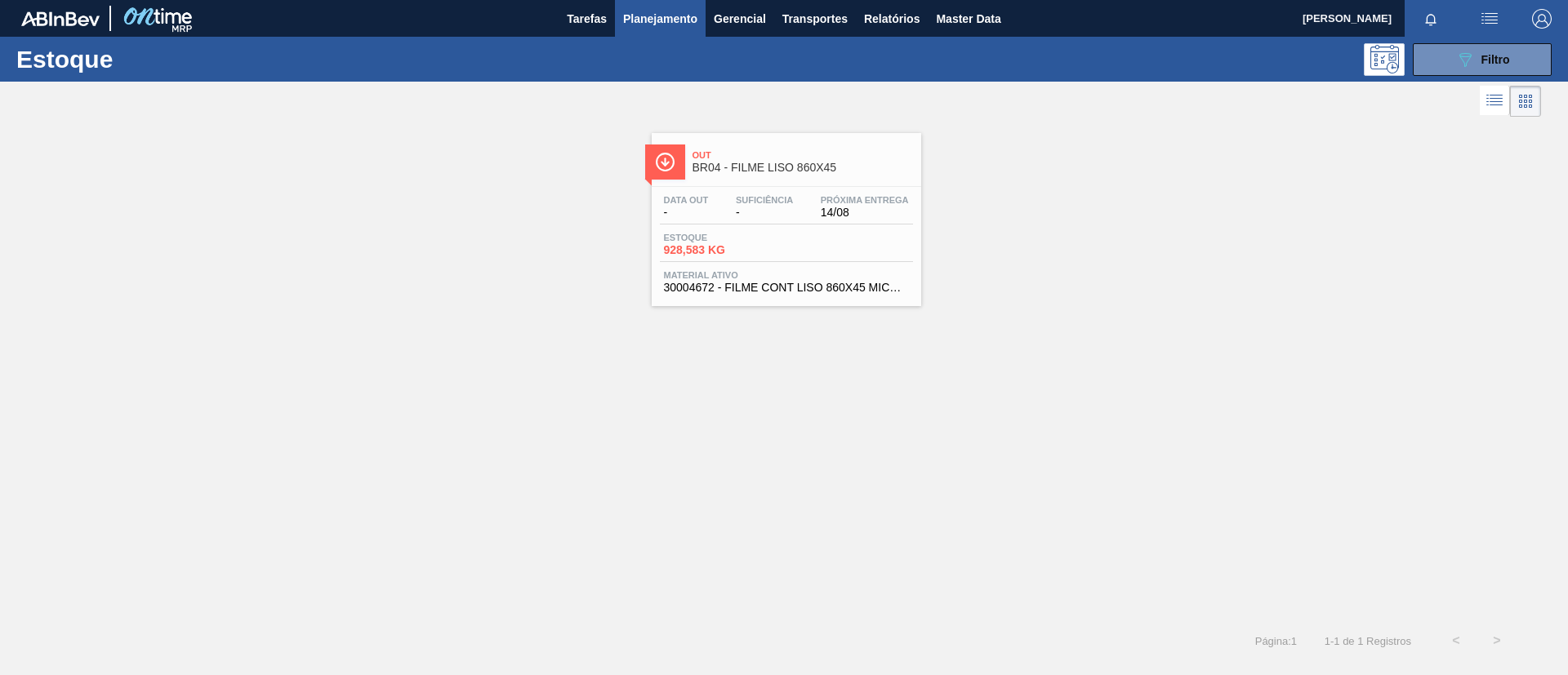
click at [752, 156] on span "Out" at bounding box center [803, 155] width 221 height 10
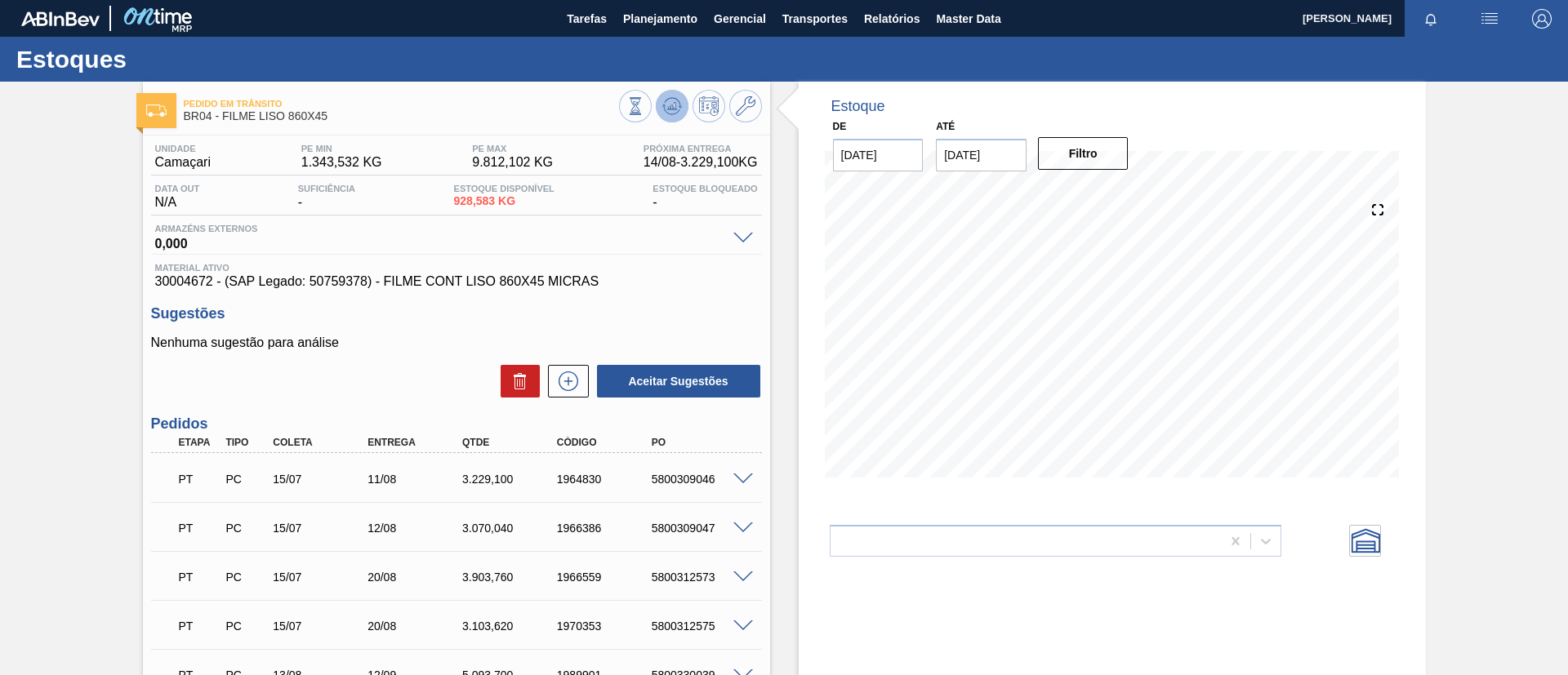
click at [644, 111] on icon at bounding box center [635, 105] width 18 height 18
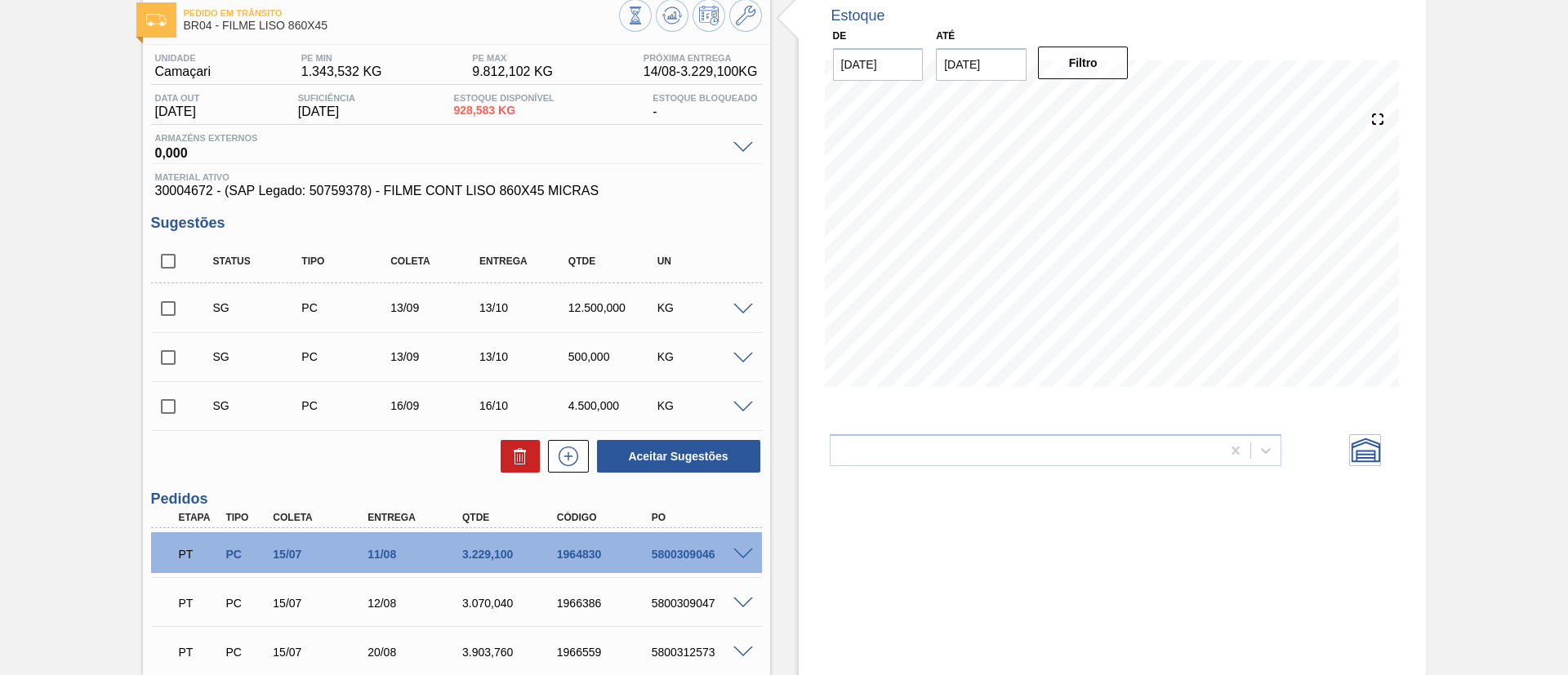
scroll to position [245, 0]
